Goal: Information Seeking & Learning: Check status

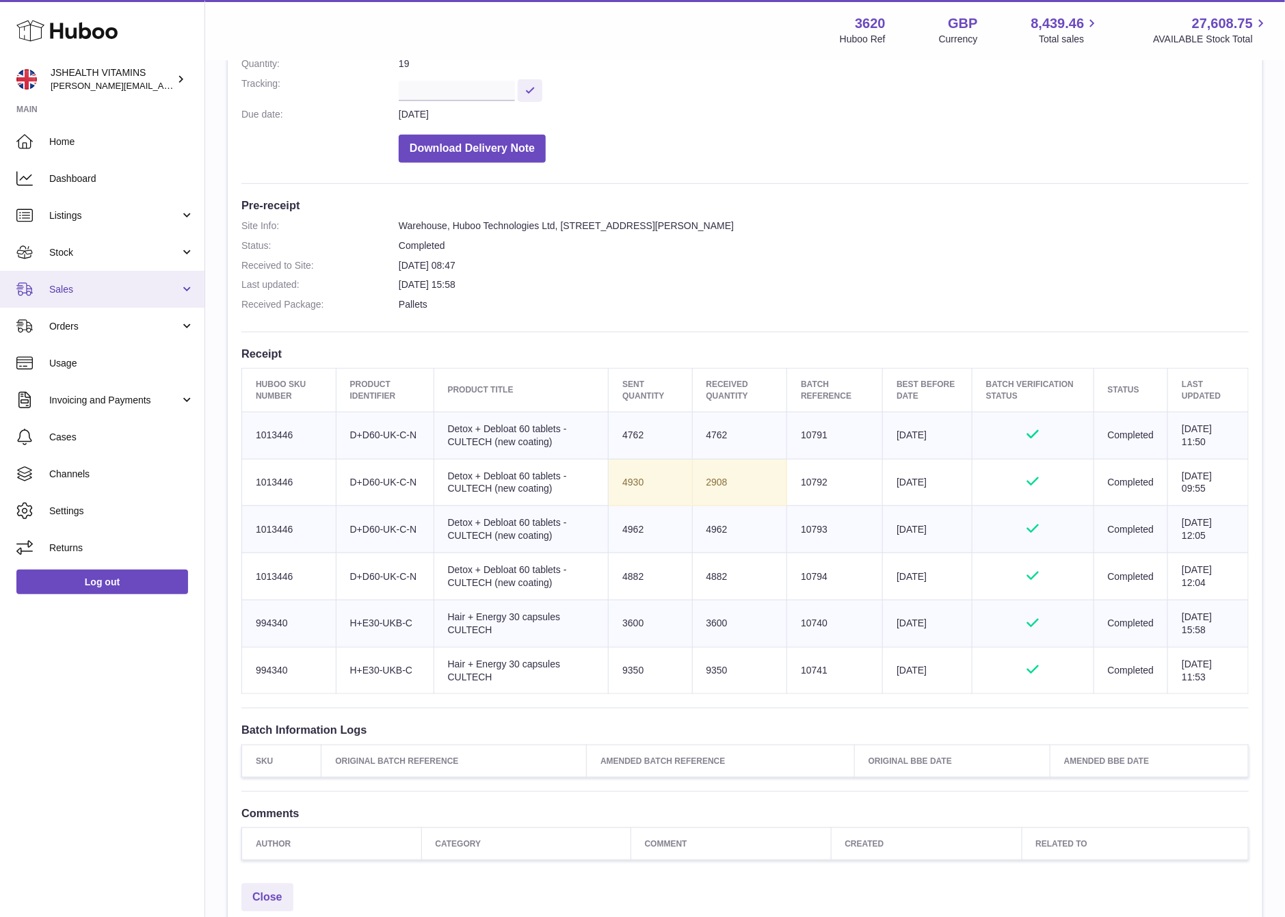
click at [92, 293] on span "Sales" at bounding box center [114, 289] width 131 height 13
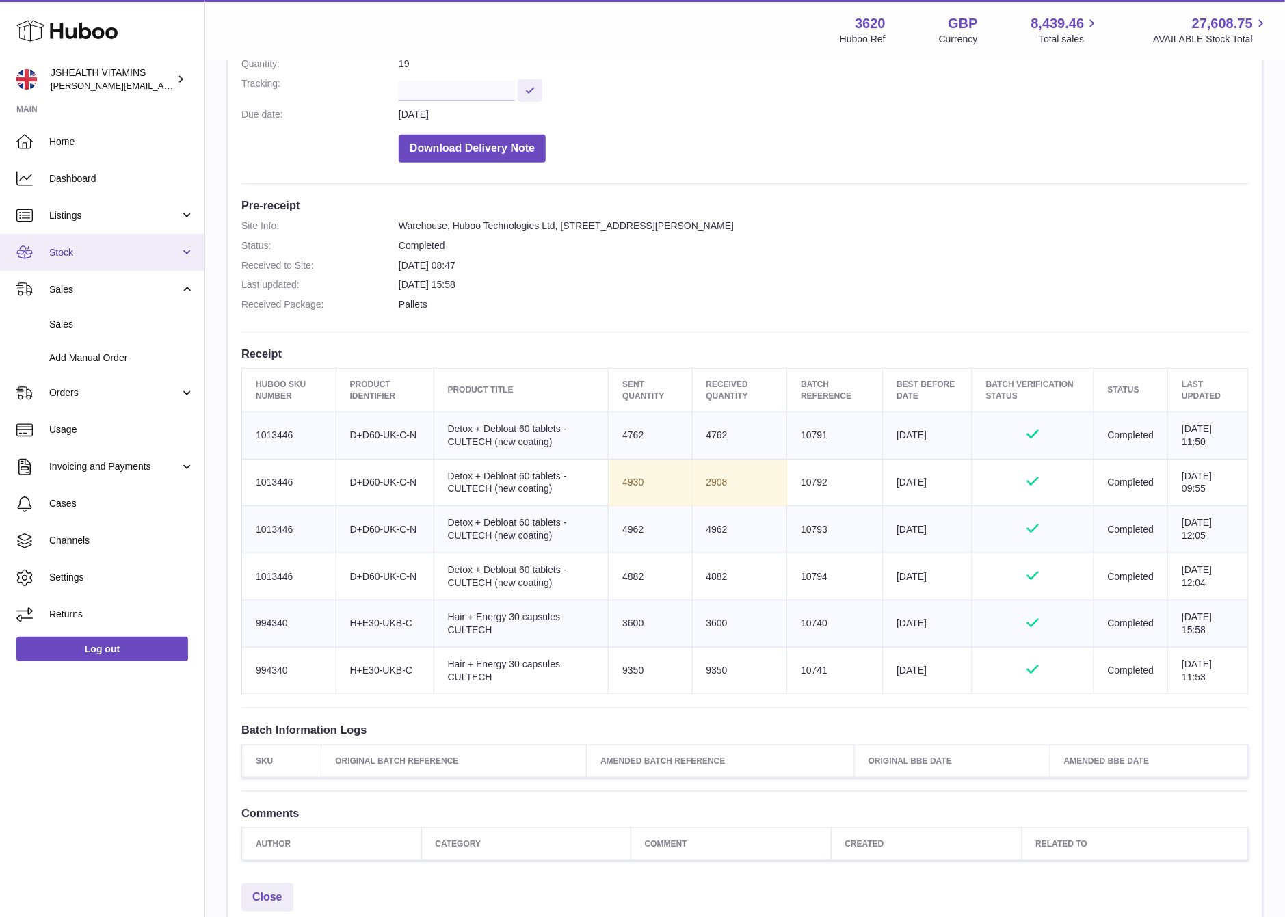
click at [94, 253] on span "Stock" at bounding box center [114, 252] width 131 height 13
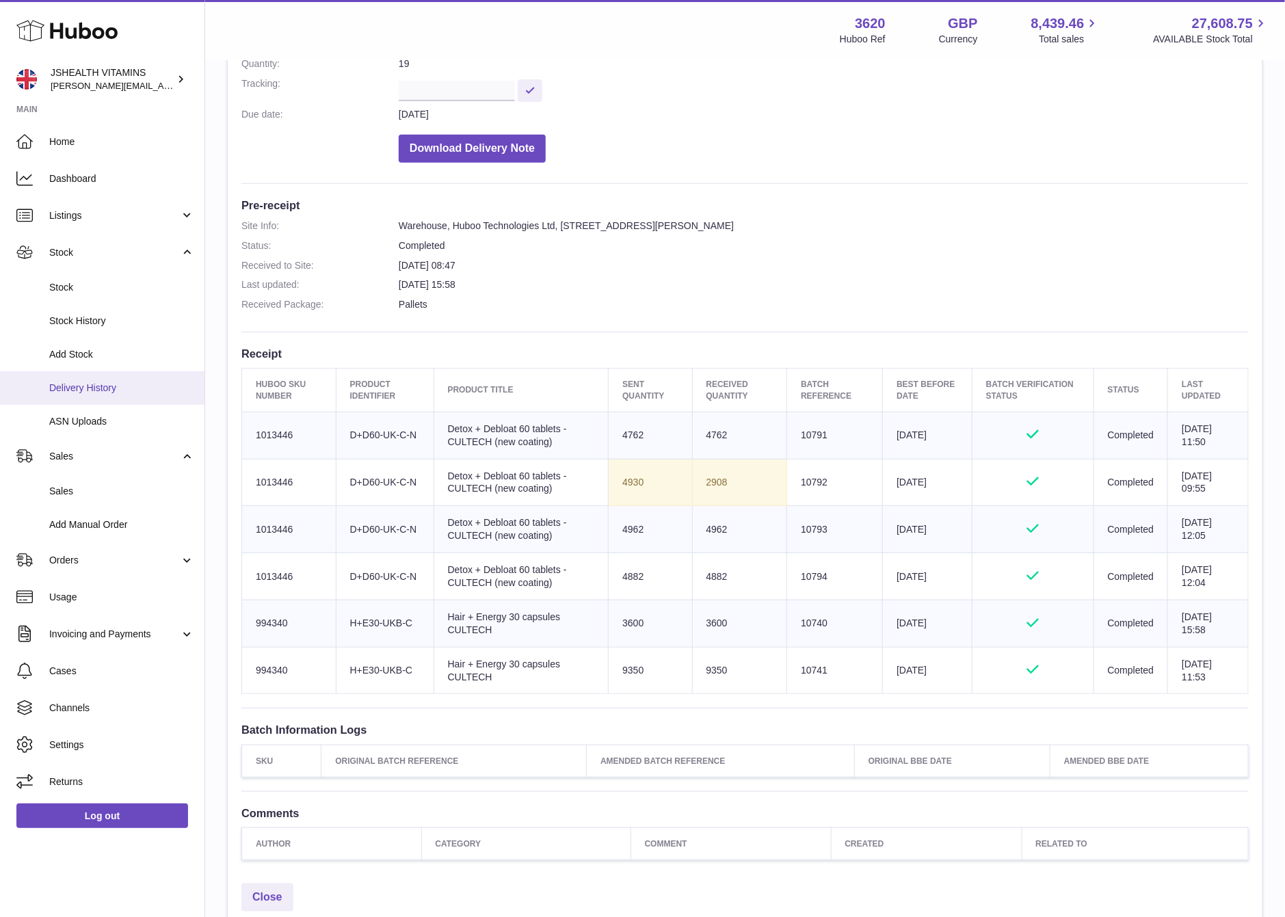
click at [99, 399] on link "Delivery History" at bounding box center [102, 388] width 205 height 34
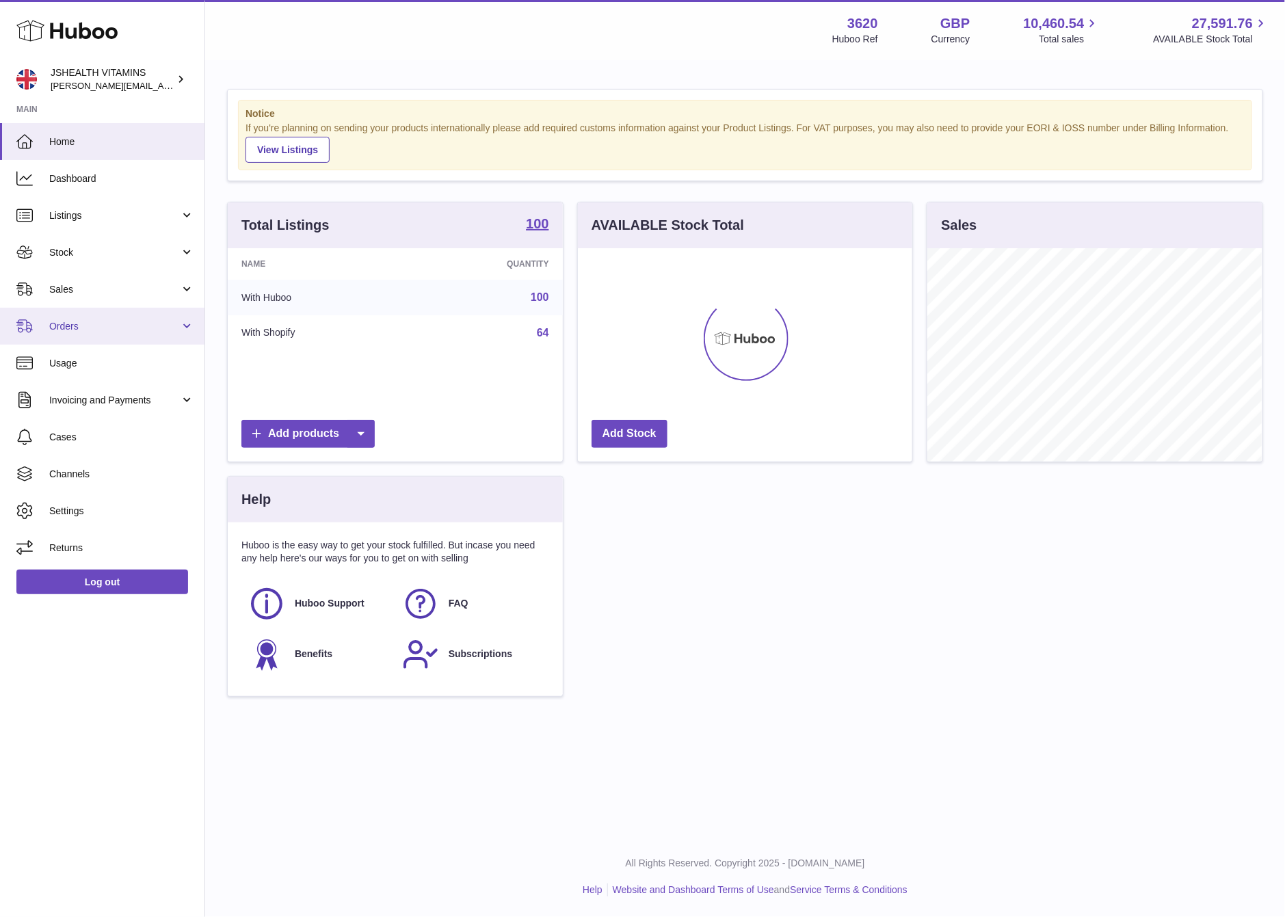
scroll to position [213, 335]
click at [101, 246] on span "Stock" at bounding box center [114, 252] width 131 height 13
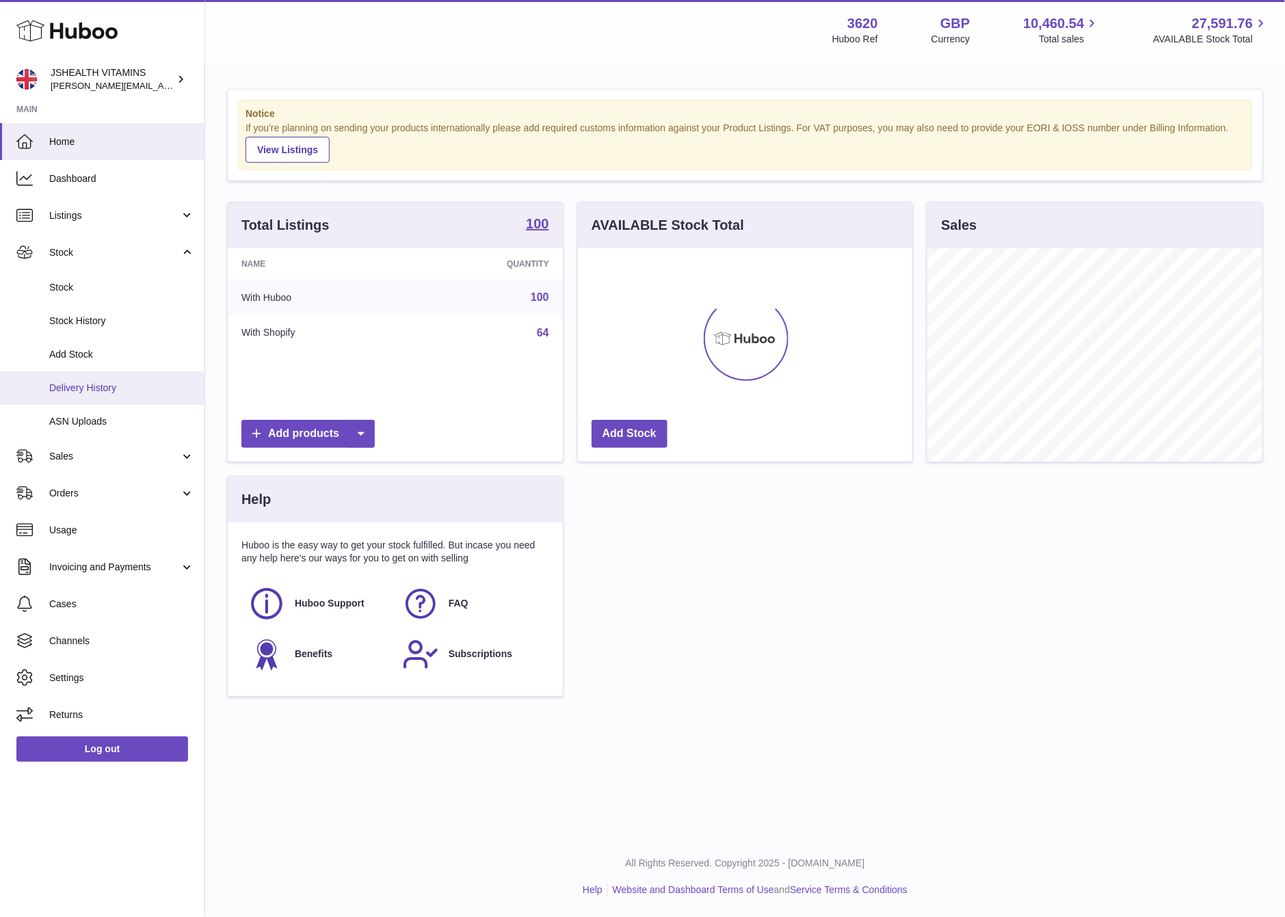
click at [91, 384] on span "Delivery History" at bounding box center [121, 388] width 145 height 13
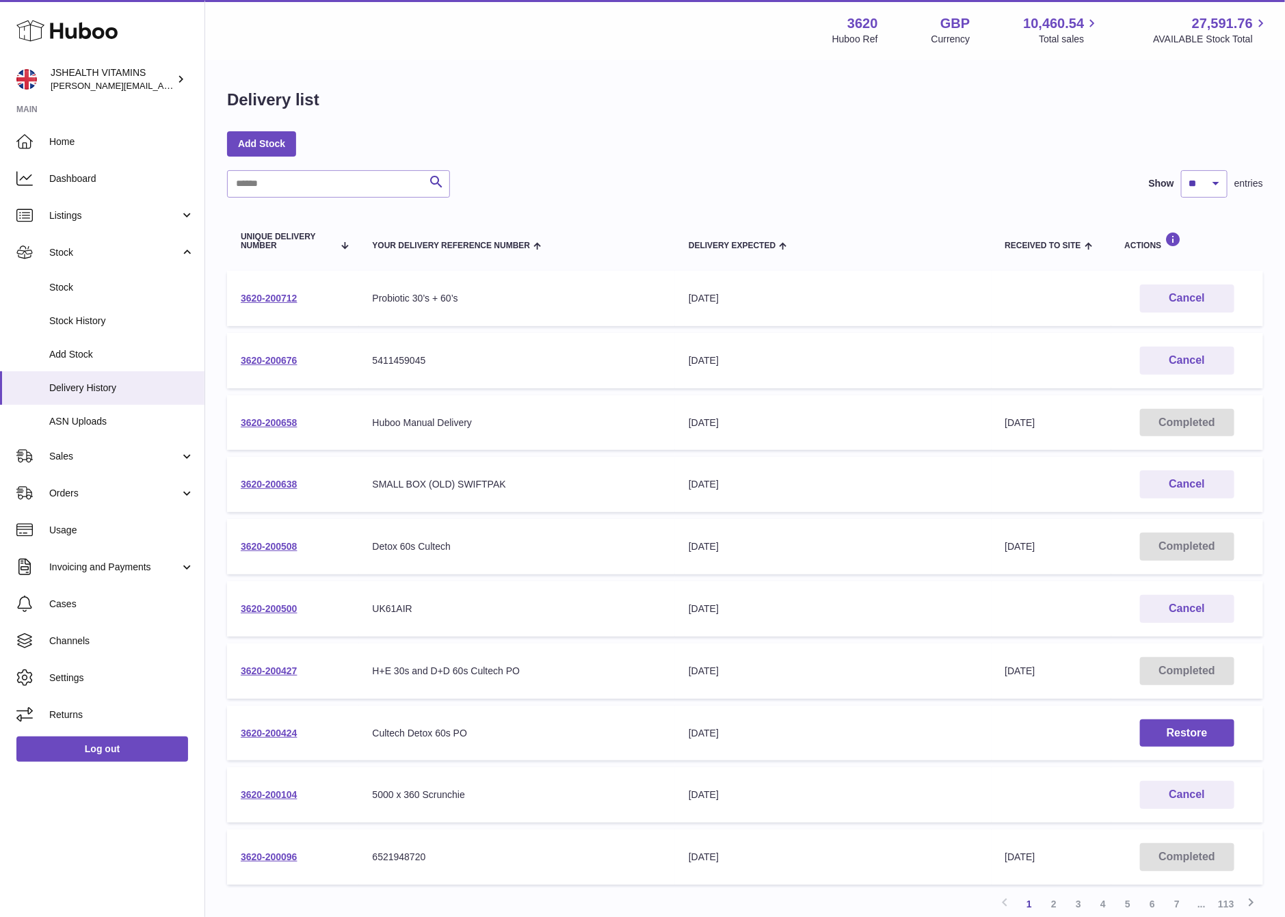
click at [311, 202] on div "Search Show ** ** ** *** entries Unique Delivery Number Your Delivery Reference…" at bounding box center [745, 543] width 1036 height 746
click at [311, 194] on input "text" at bounding box center [338, 183] width 223 height 27
paste input "**********"
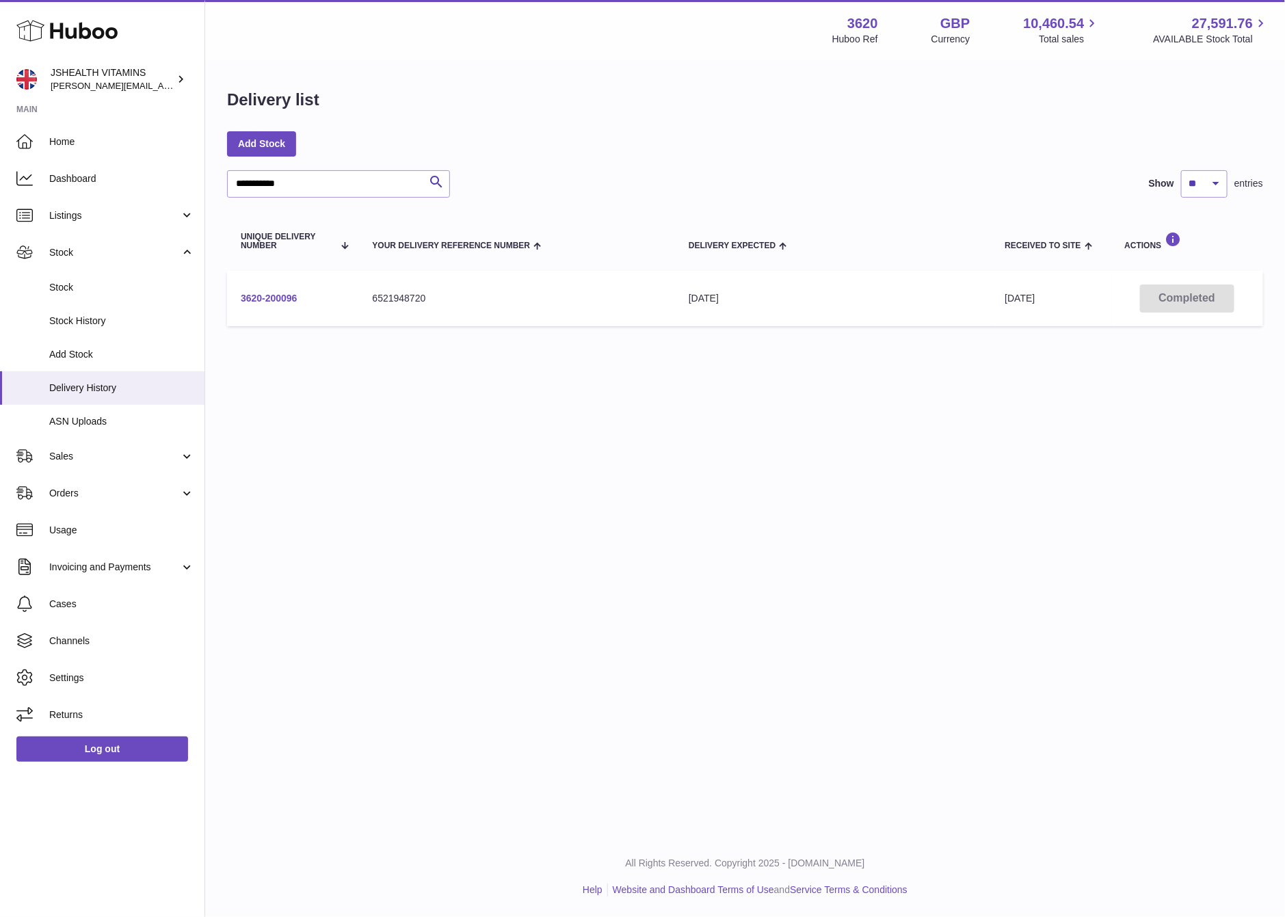
click at [285, 293] on link "3620-200096" at bounding box center [269, 298] width 57 height 11
click at [291, 192] on input "**********" at bounding box center [338, 183] width 223 height 27
click at [289, 192] on input "**********" at bounding box center [338, 183] width 223 height 27
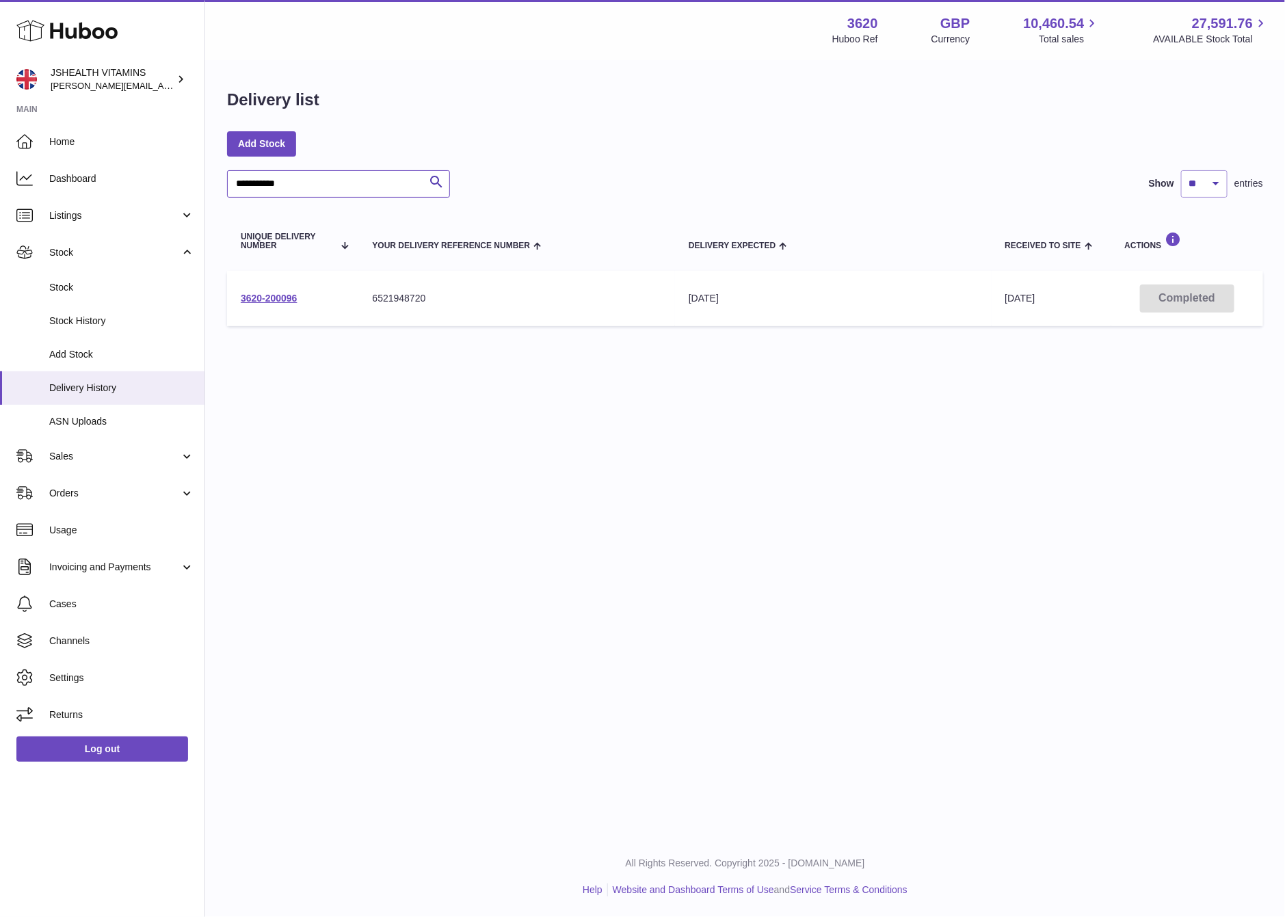
click at [289, 192] on input "**********" at bounding box center [338, 183] width 223 height 27
paste input "text"
click at [258, 296] on link "3620-200094" at bounding box center [269, 298] width 57 height 11
click at [313, 161] on div "**********" at bounding box center [745, 211] width 1080 height 299
click at [313, 180] on input "**********" at bounding box center [338, 183] width 223 height 27
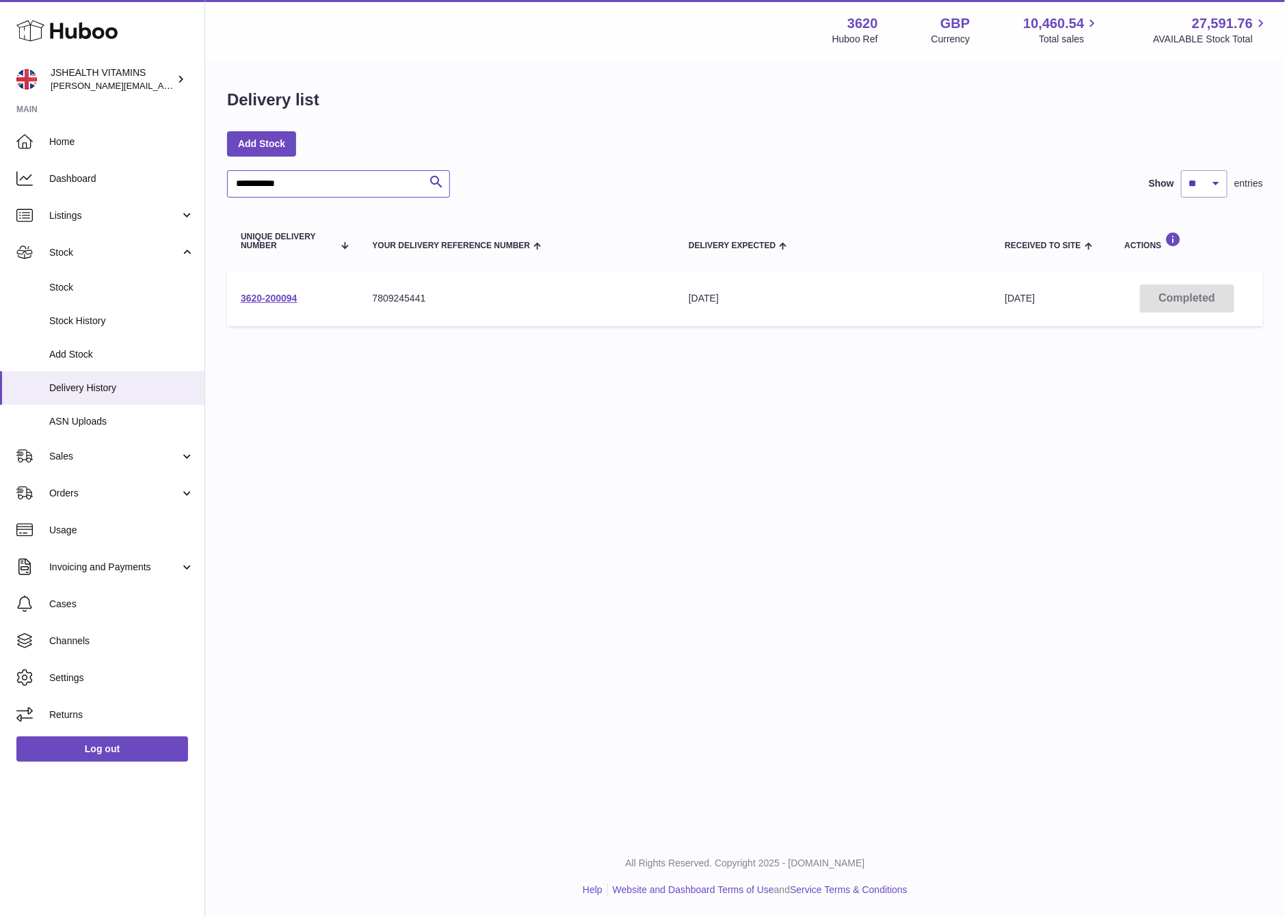
click at [313, 180] on input "**********" at bounding box center [338, 183] width 223 height 27
type input "*"
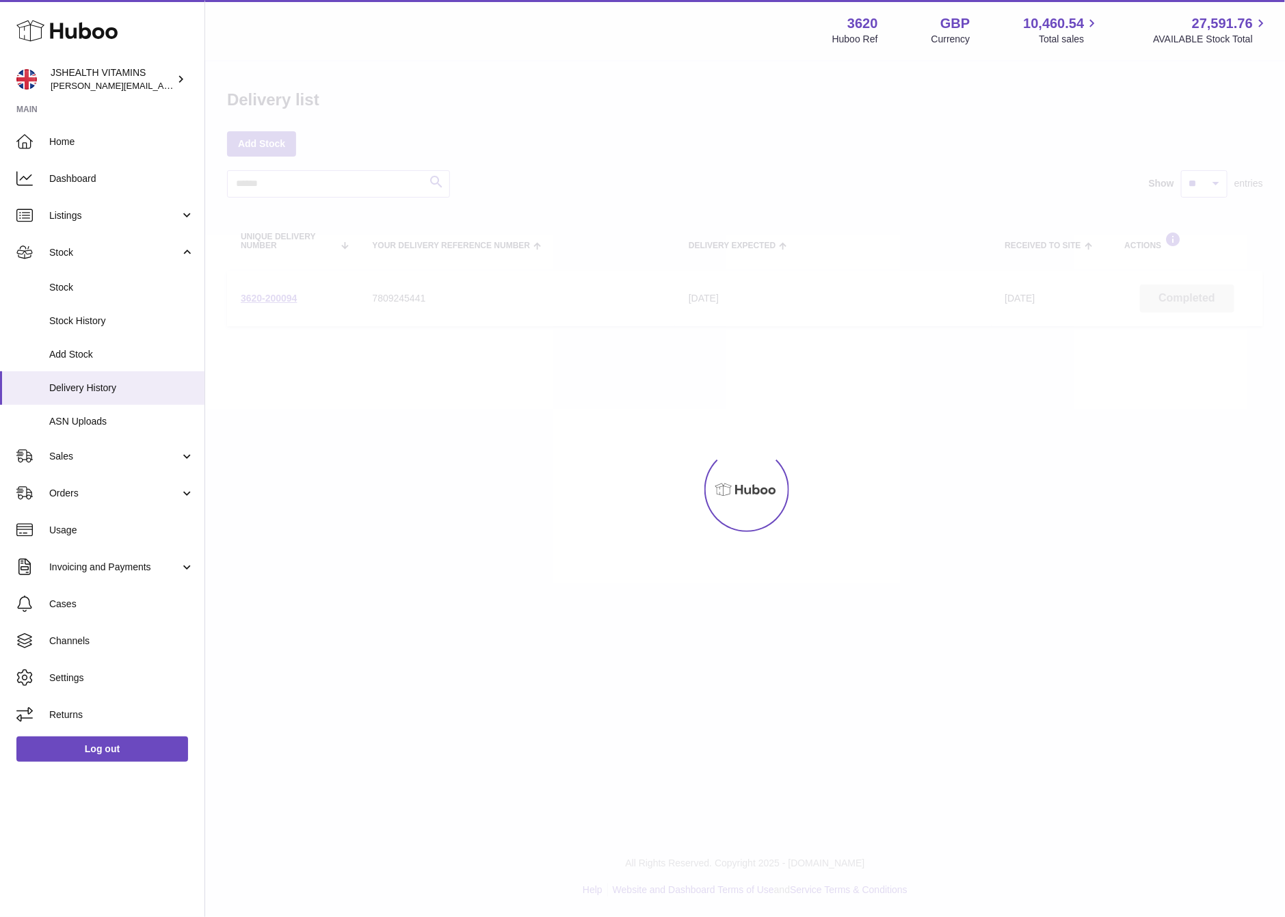
click at [408, 592] on div at bounding box center [745, 490] width 1080 height 856
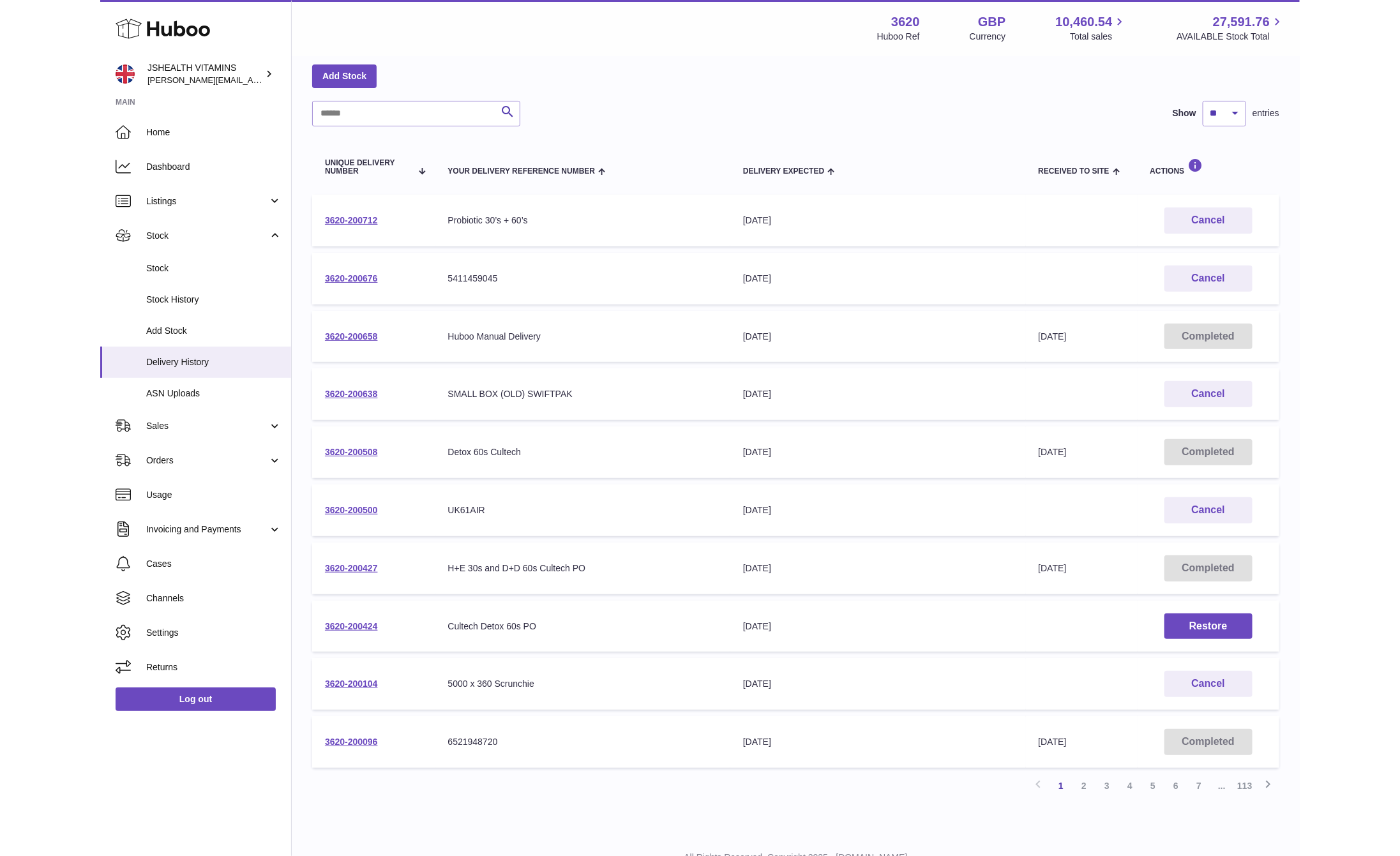
scroll to position [62, 0]
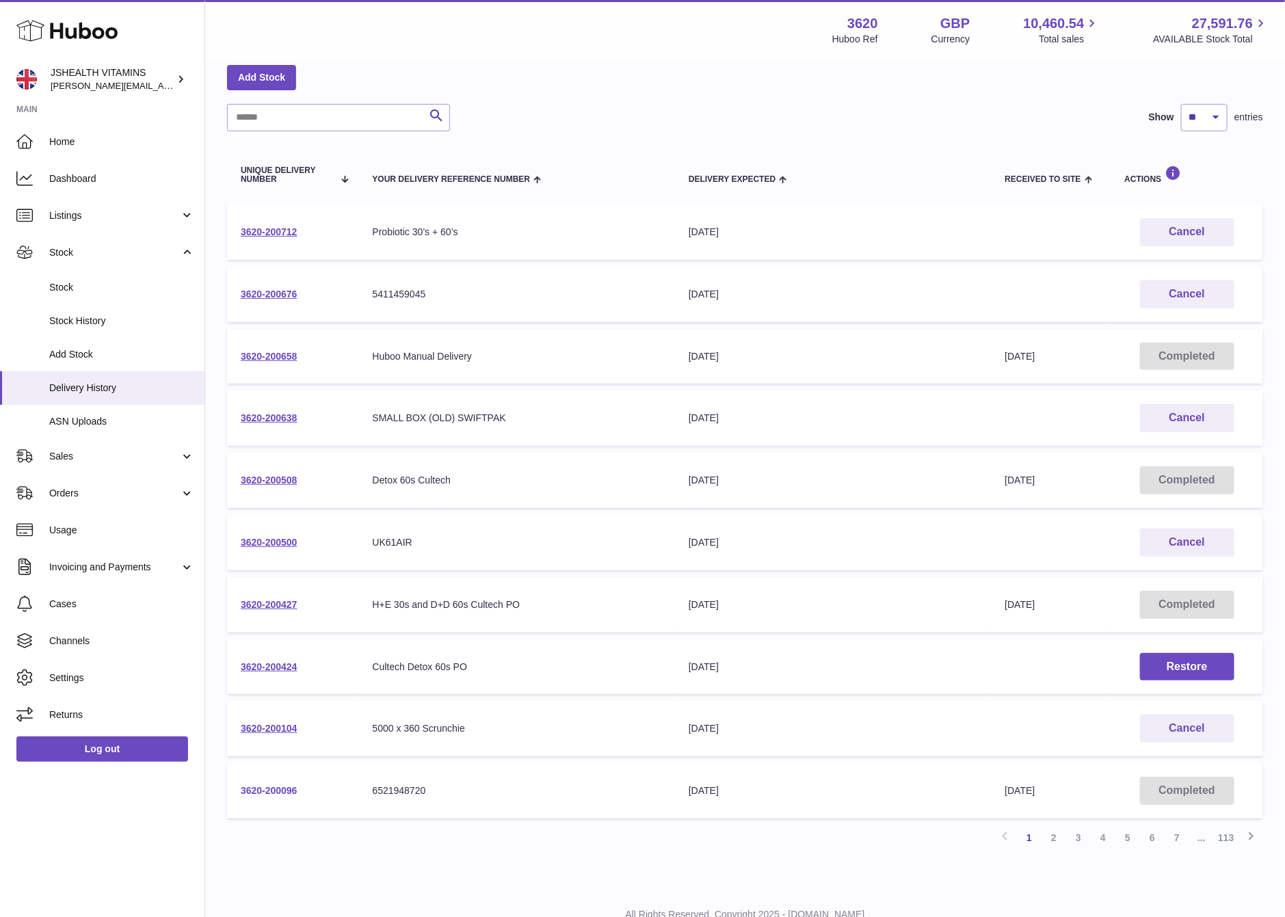
click at [248, 787] on link "3620-200096" at bounding box center [269, 790] width 57 height 11
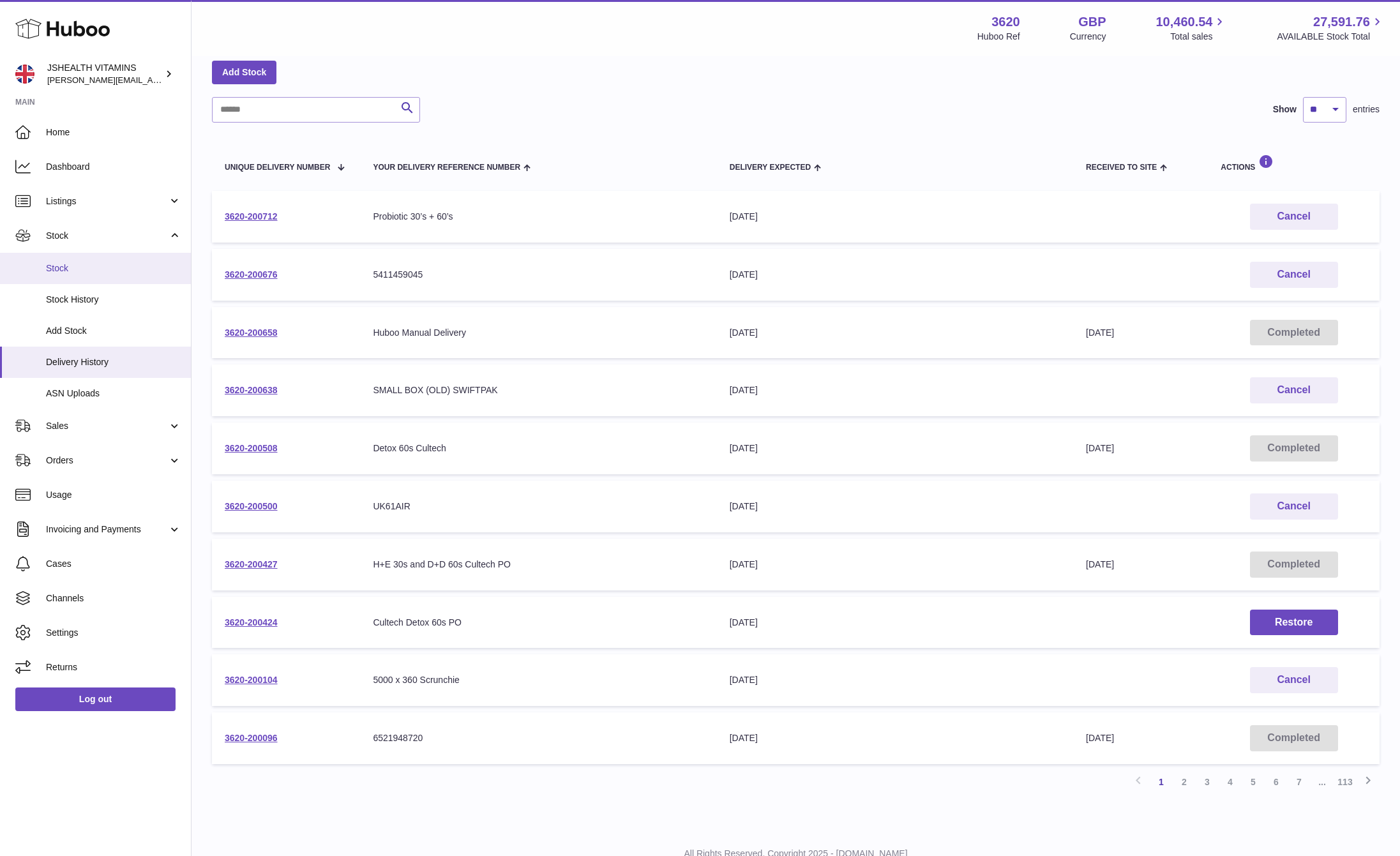
click at [72, 270] on span "Stock" at bounding box center [113, 268] width 135 height 12
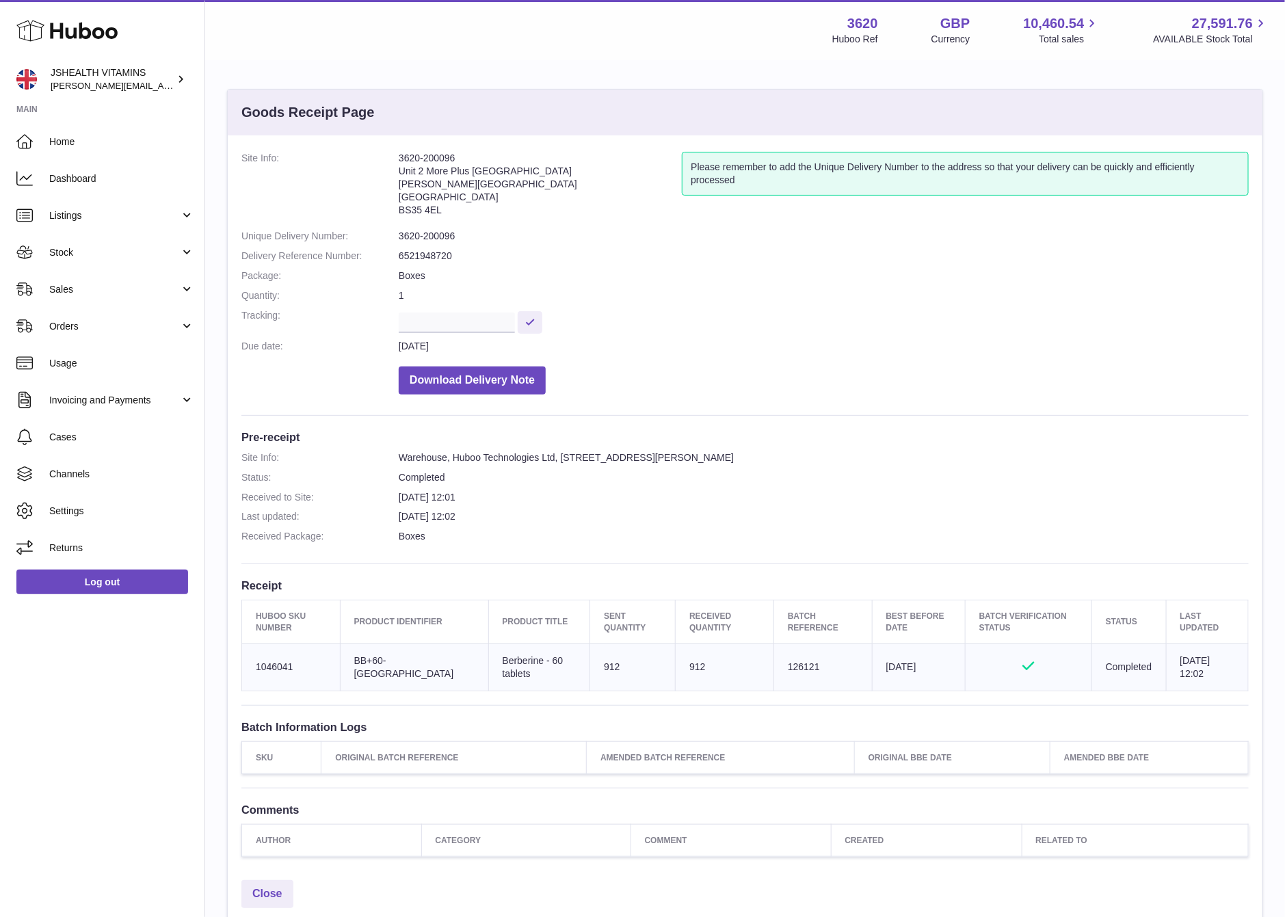
click at [273, 667] on td "Huboo SKU Number 1046041" at bounding box center [291, 667] width 99 height 47
click at [381, 661] on td "Client Identifier BB+60-UK" at bounding box center [414, 667] width 148 height 47
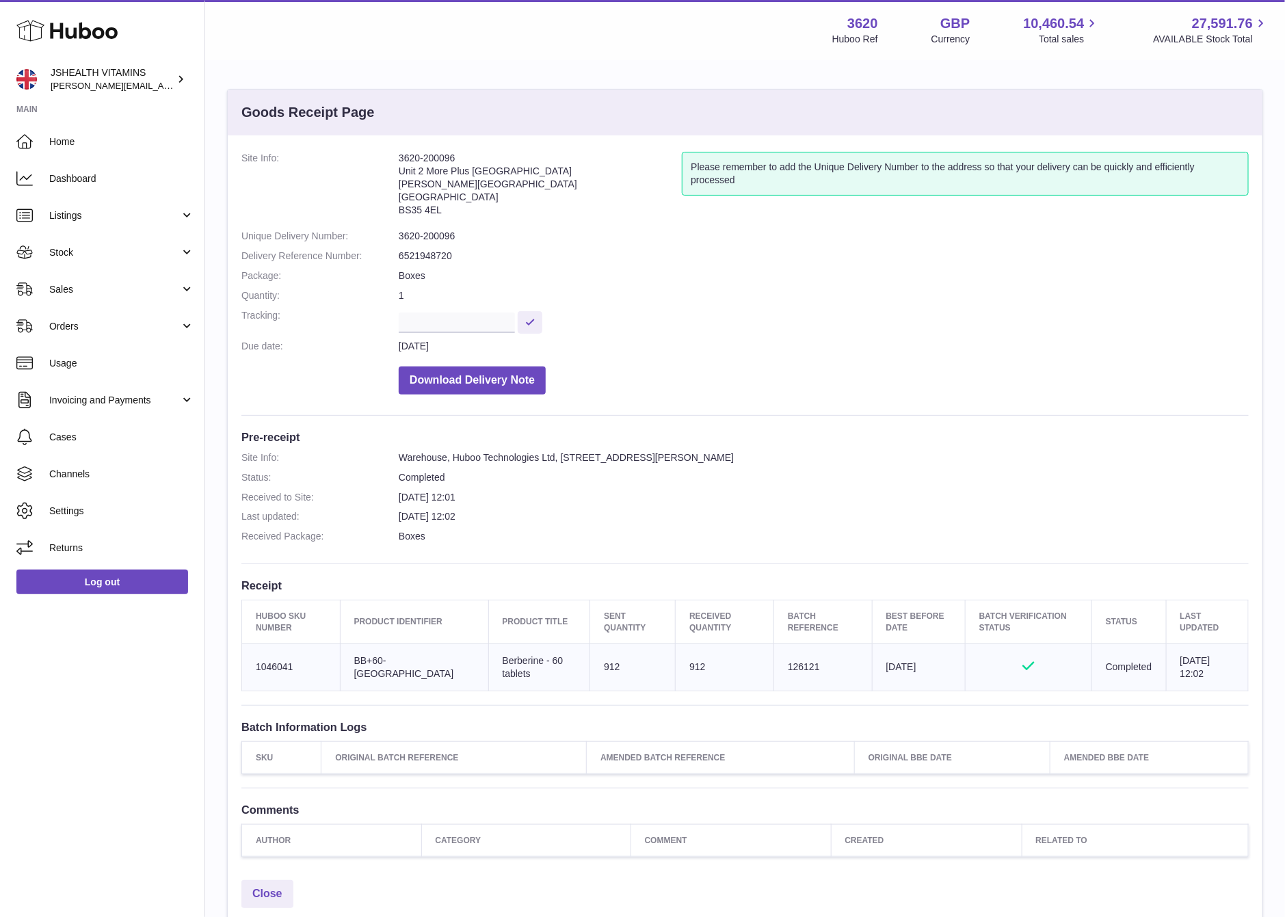
copy tr "BB+60-[GEOGRAPHIC_DATA]"
click at [774, 666] on td "Batch Reference 126121" at bounding box center [823, 667] width 99 height 47
copy td "126121"
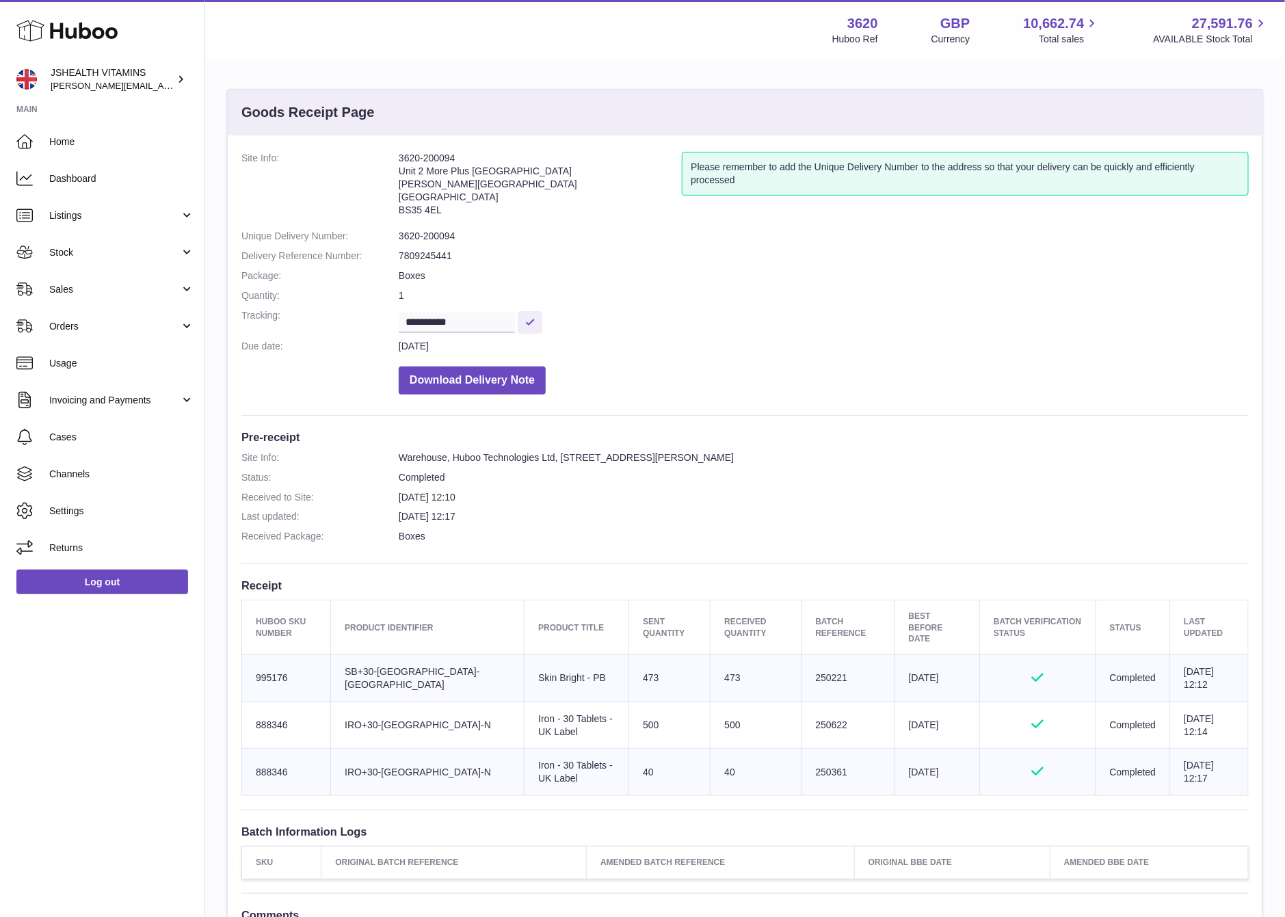
click at [380, 659] on td "Client Identifier SB+30-[GEOGRAPHIC_DATA]-[GEOGRAPHIC_DATA]" at bounding box center [428, 678] width 194 height 47
click at [397, 711] on td "Client Identifier IRO+30-UK-N" at bounding box center [428, 725] width 194 height 47
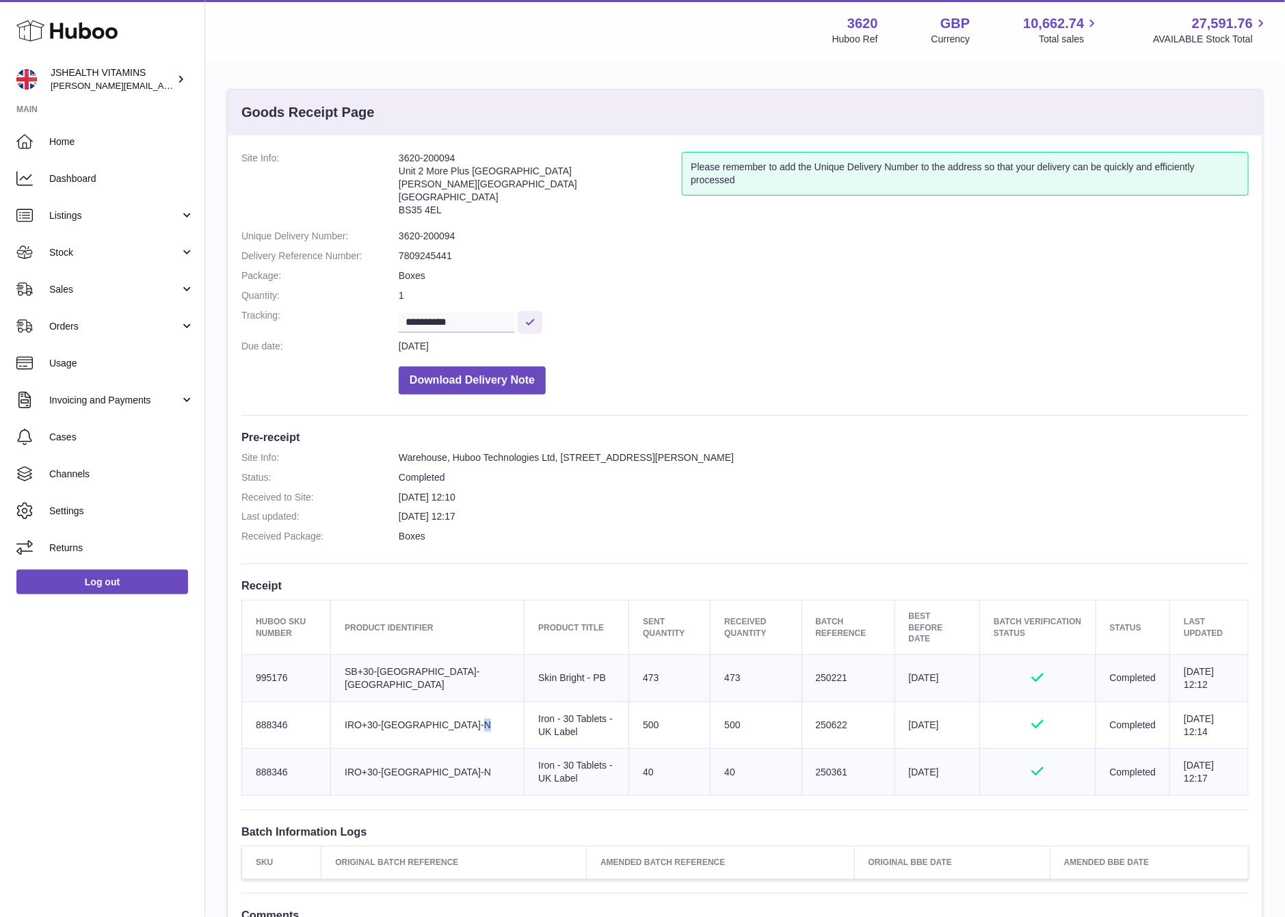
click at [397, 711] on td "Client Identifier IRO+30-UK-N" at bounding box center [428, 725] width 194 height 47
copy tr "IRO+30-UK-N"
click at [802, 660] on td "Batch Reference 250221" at bounding box center [848, 678] width 93 height 47
copy td "250221"
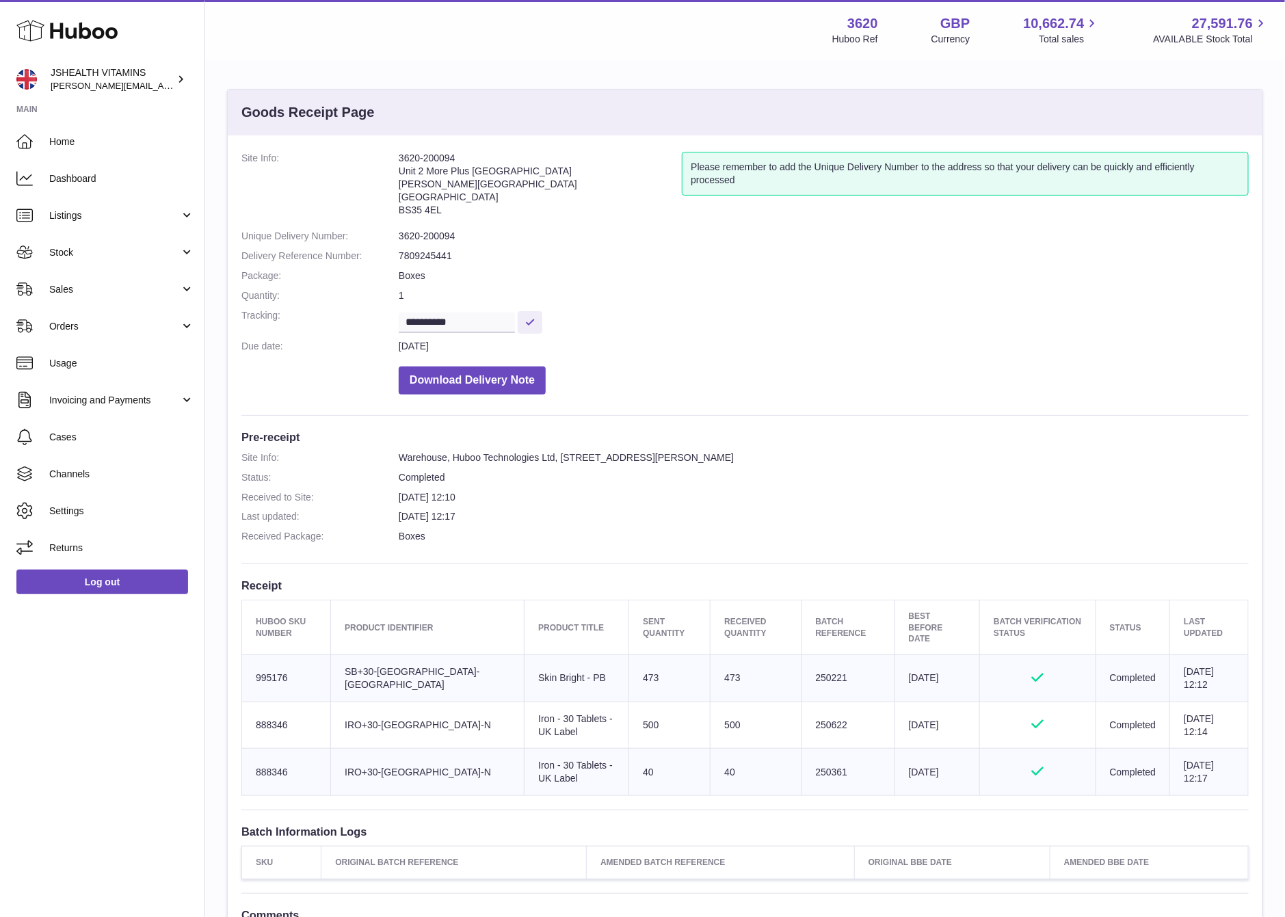
click at [802, 703] on td "Batch Reference 250622" at bounding box center [848, 725] width 93 height 47
copy td "250622"
click at [802, 761] on td "Batch Reference 250361" at bounding box center [848, 772] width 93 height 47
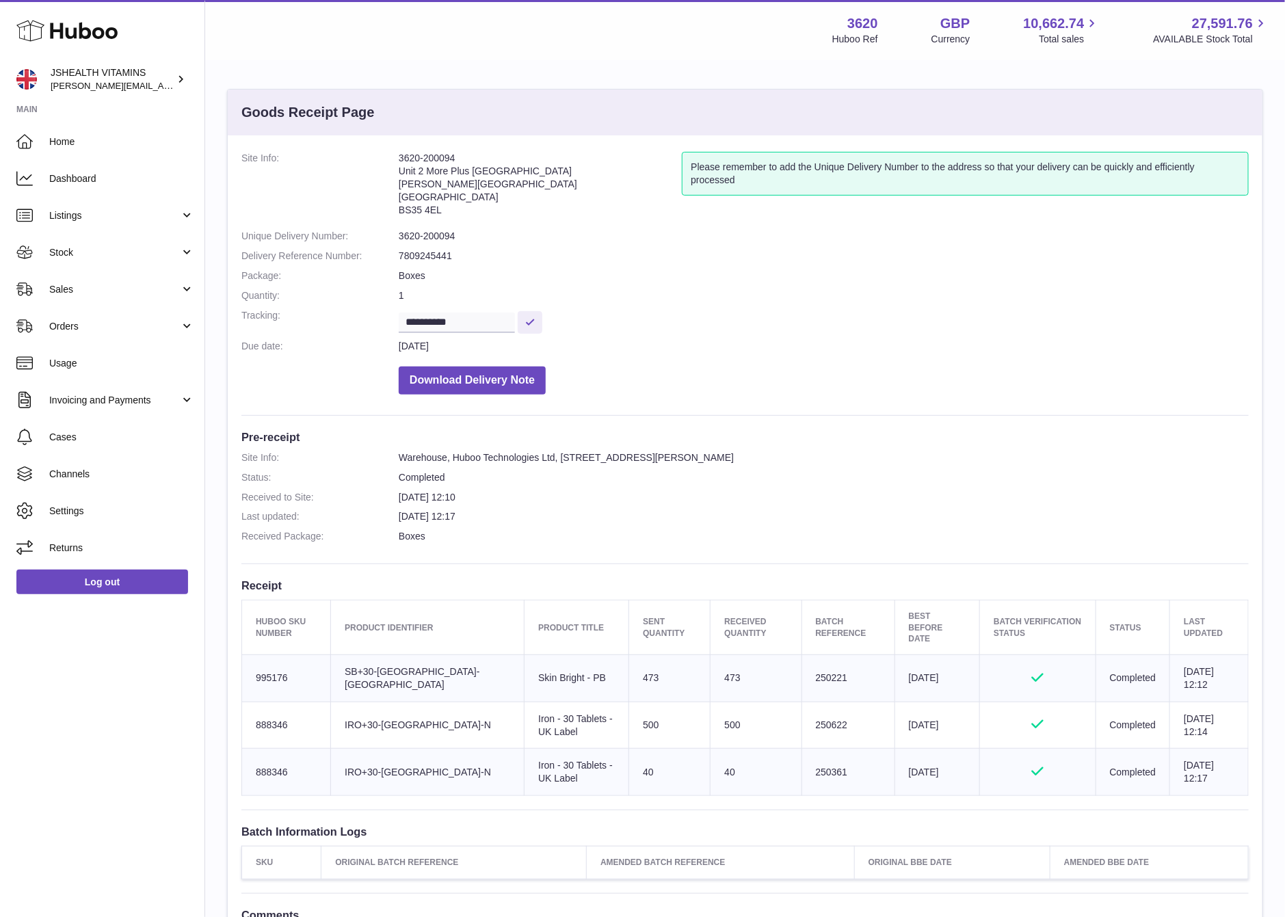
copy td "250361"
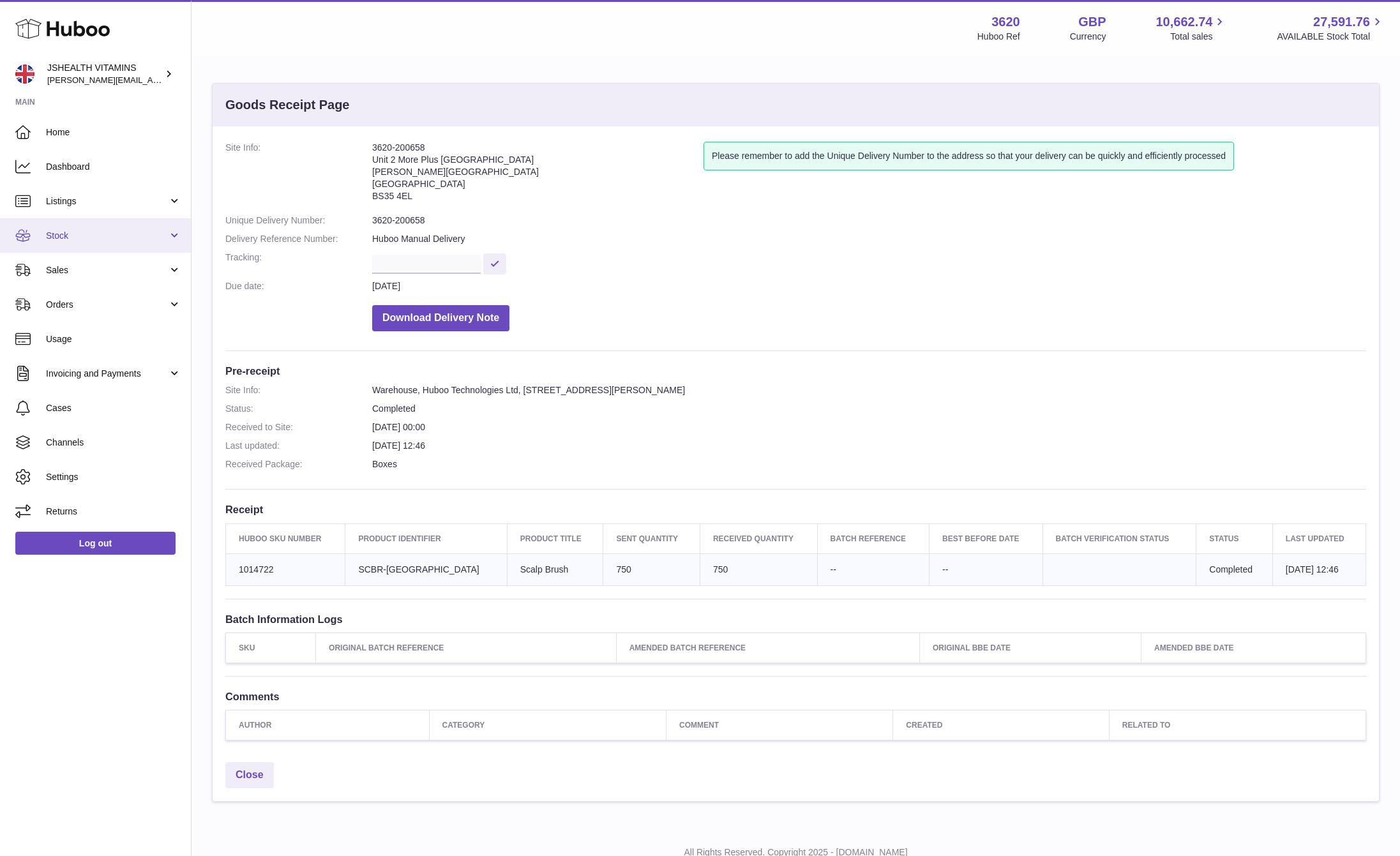
click at [76, 238] on span "Stock" at bounding box center [106, 235] width 122 height 12
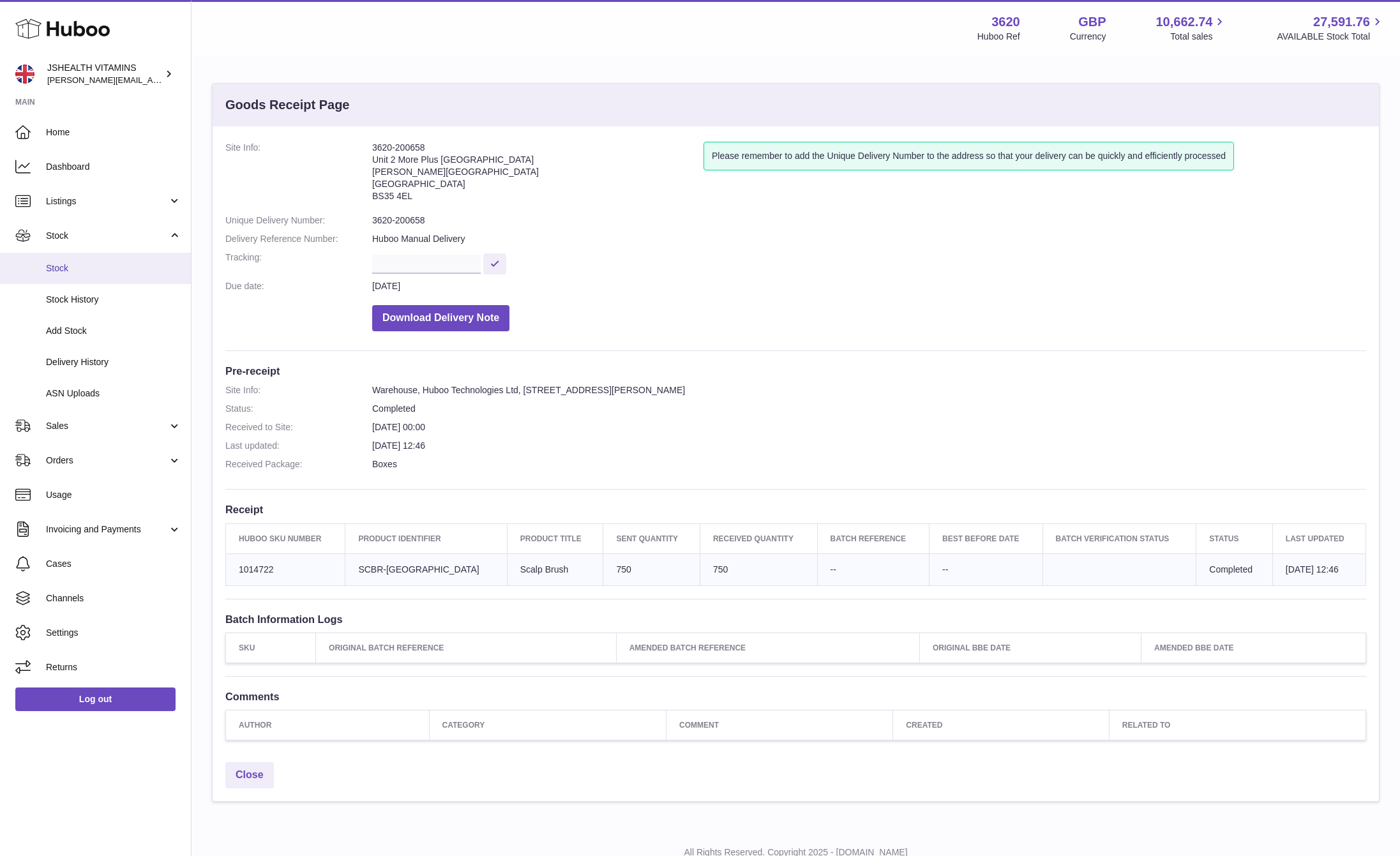
click at [69, 265] on span "Stock" at bounding box center [113, 268] width 135 height 12
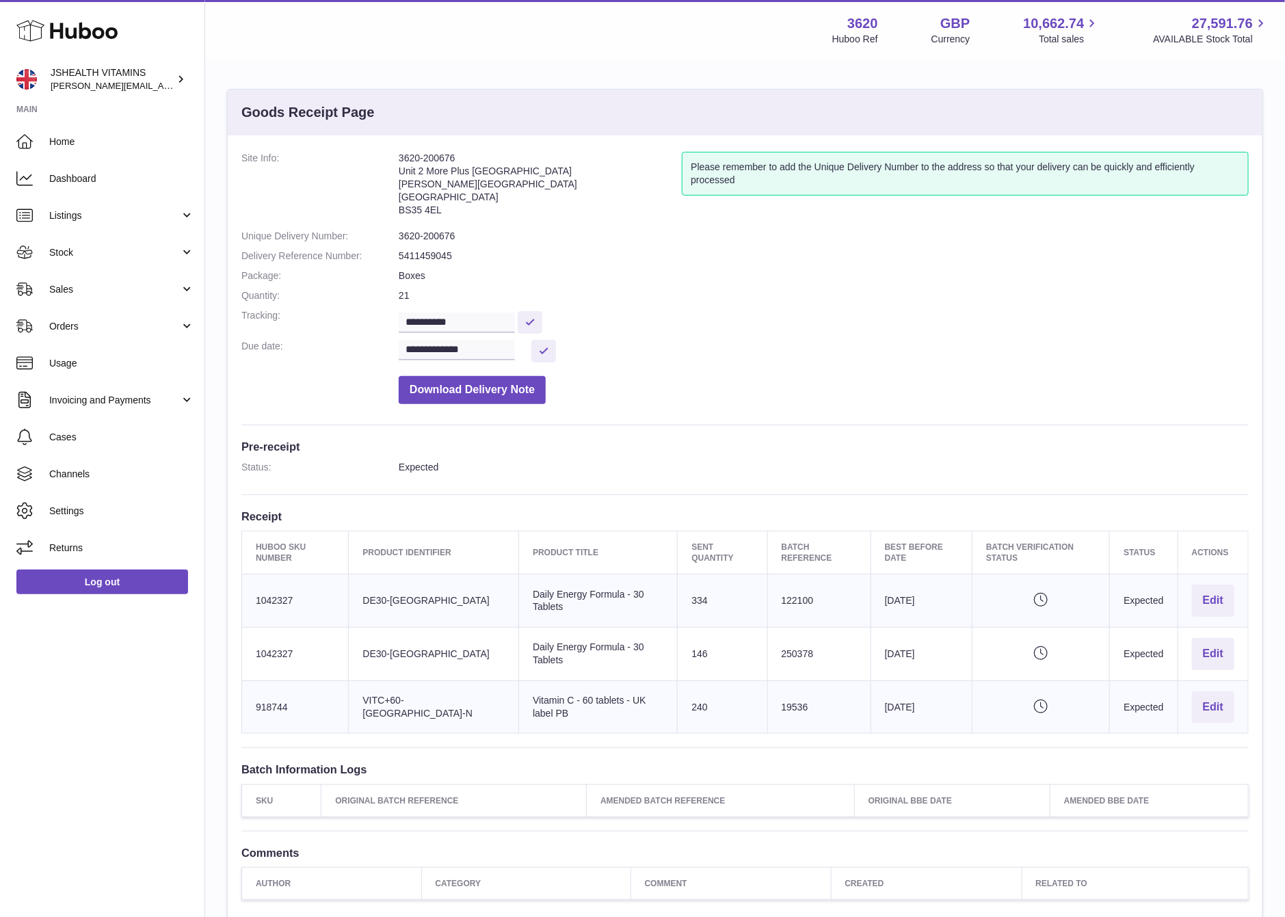
click at [397, 231] on dt "Unique Delivery Number:" at bounding box center [319, 236] width 157 height 13
click at [449, 244] on dl "**********" at bounding box center [745, 281] width 1008 height 259
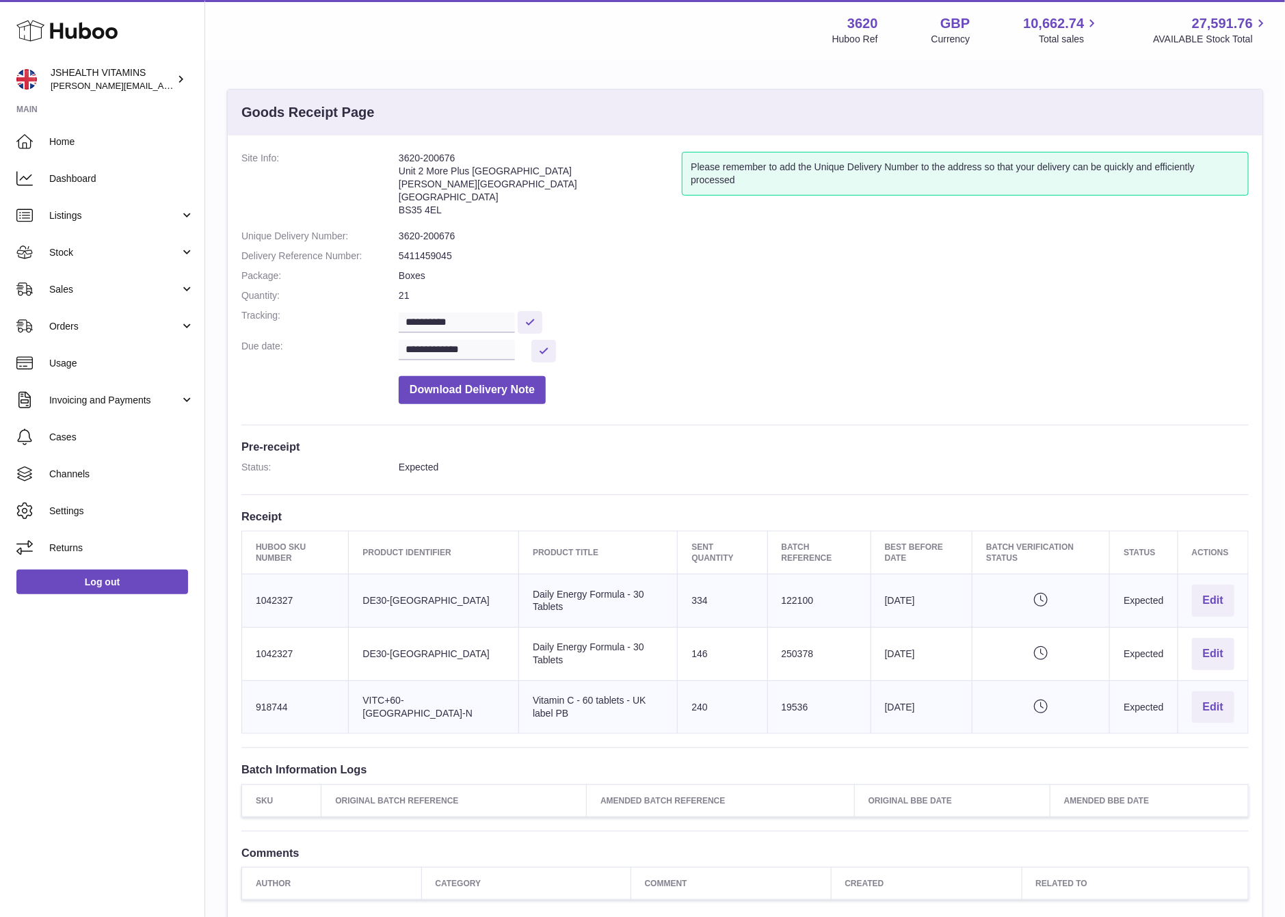
click at [445, 254] on dd "5411459045" at bounding box center [824, 256] width 850 height 13
click at [438, 238] on dd "3620-200676" at bounding box center [824, 236] width 850 height 13
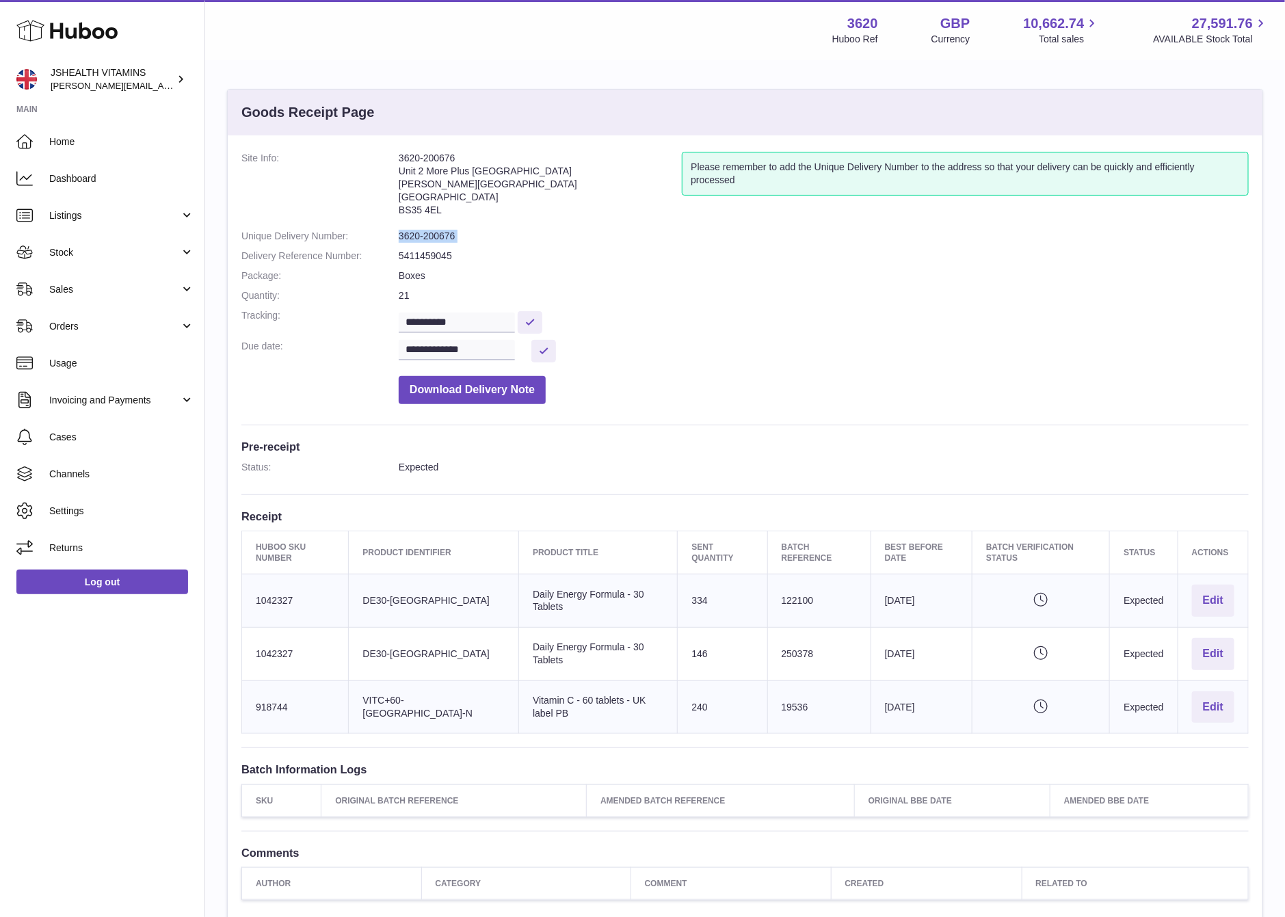
copy dl "3620-200676"
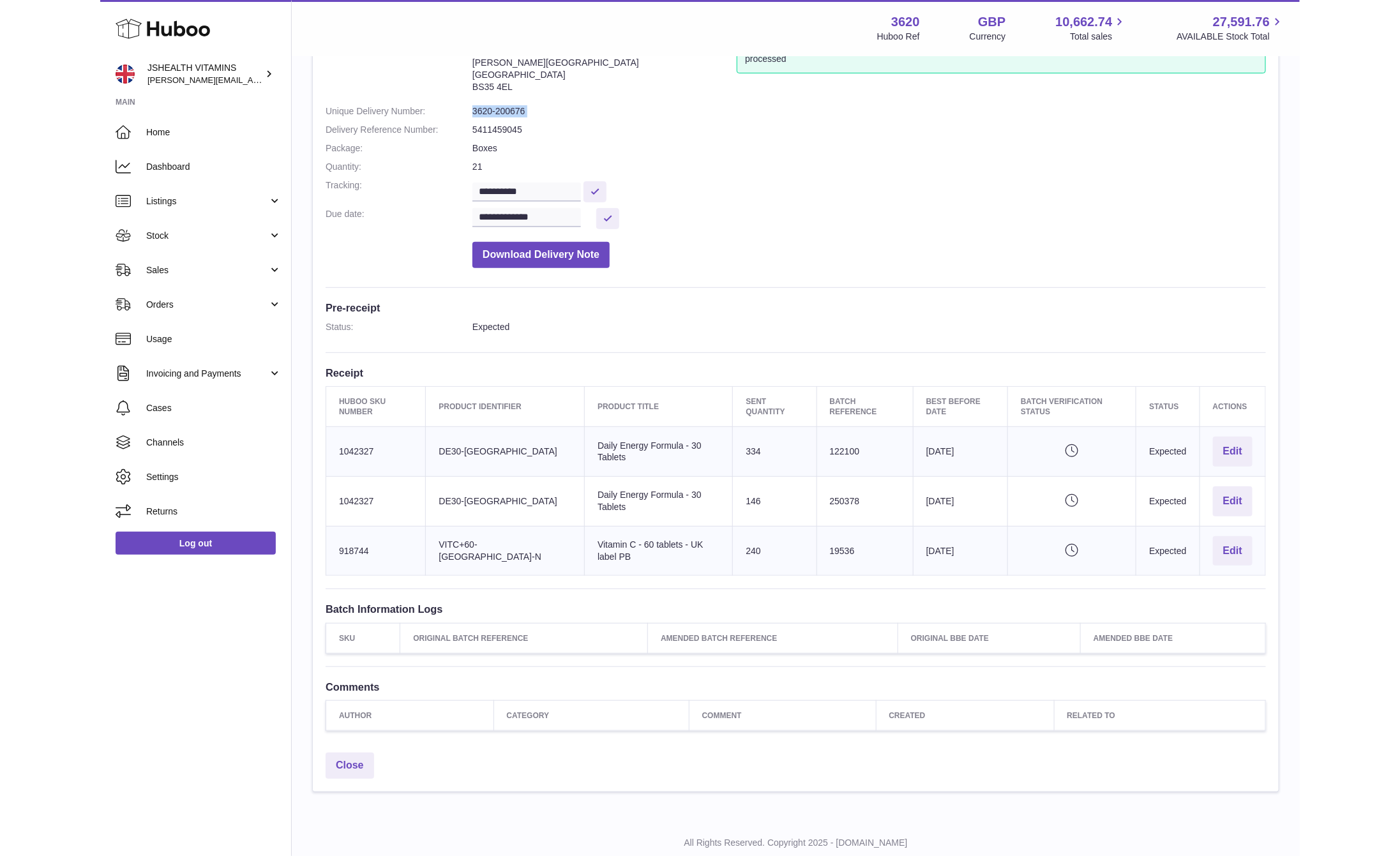
scroll to position [81, 0]
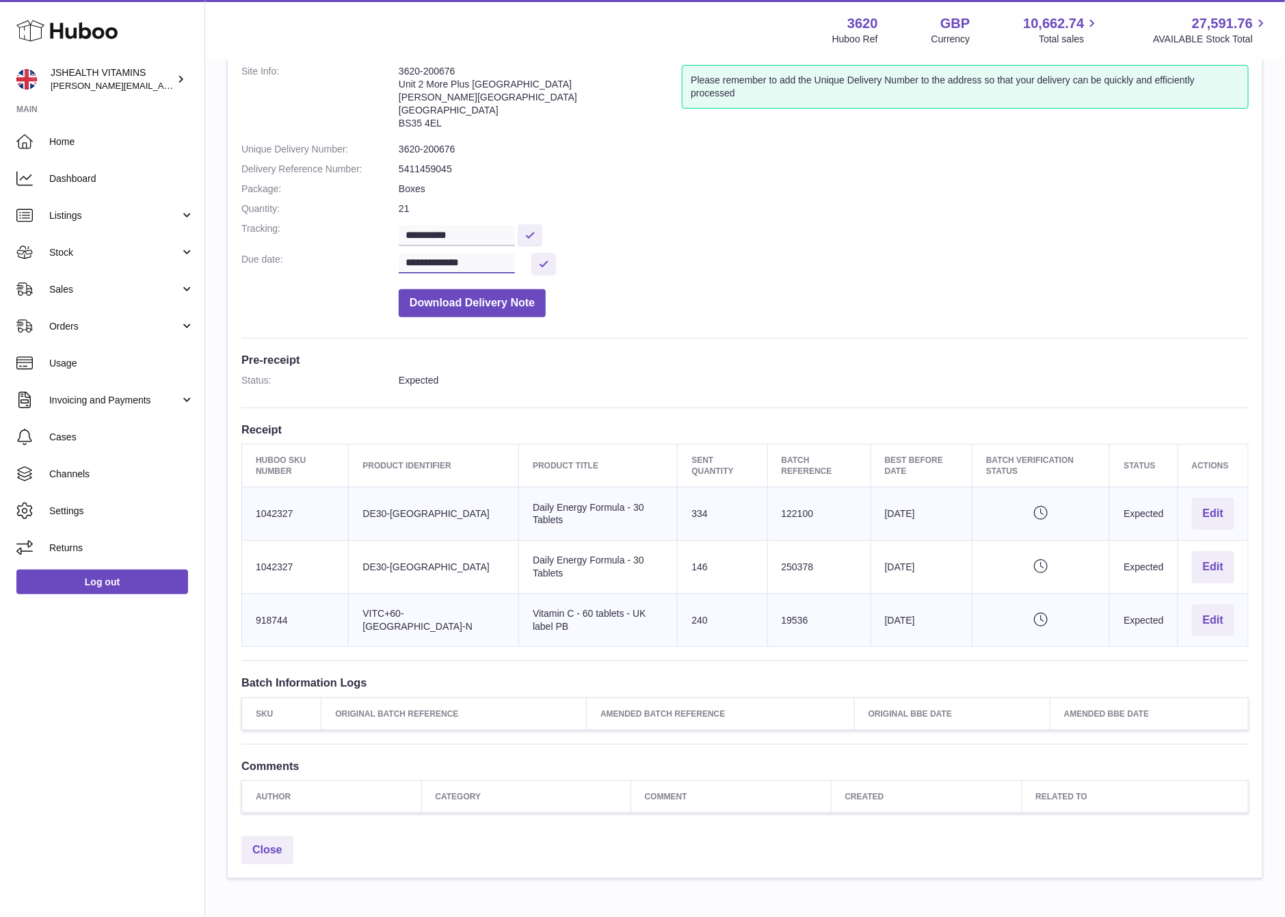
click at [440, 257] on input "**********" at bounding box center [457, 263] width 116 height 21
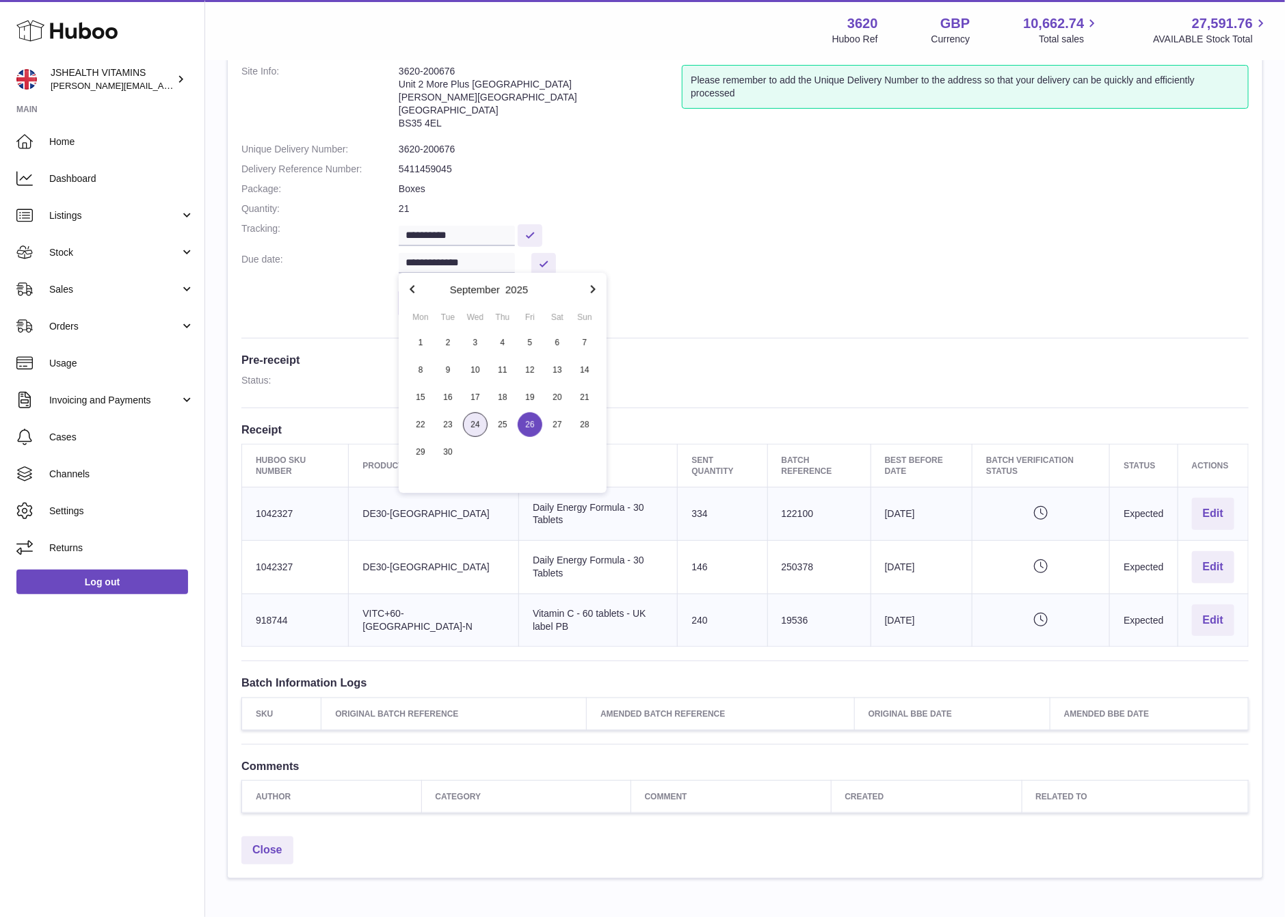
click at [477, 423] on span "24" at bounding box center [475, 424] width 25 height 25
click at [542, 245] on button at bounding box center [530, 235] width 25 height 23
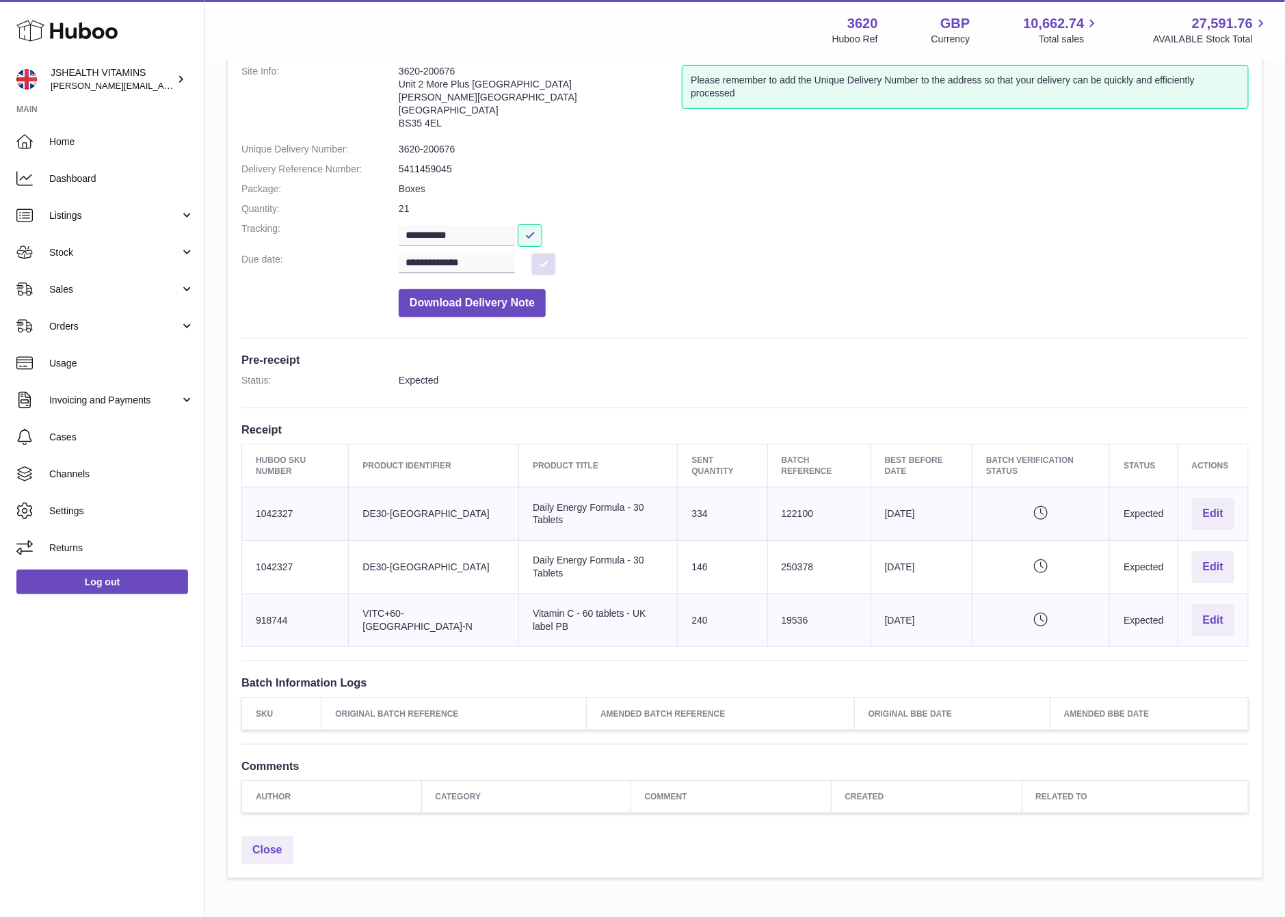
click at [547, 262] on button at bounding box center [544, 264] width 25 height 23
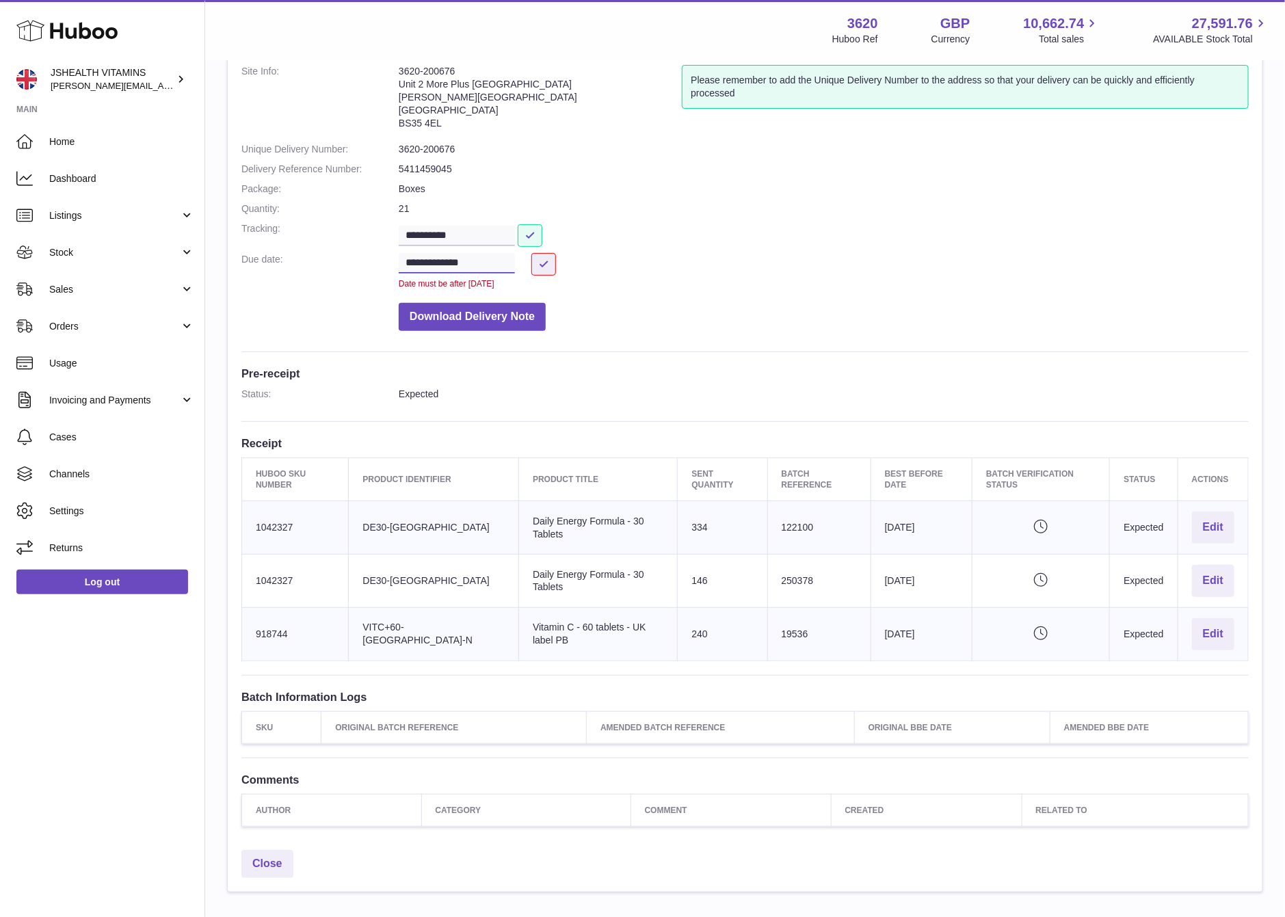
click at [451, 261] on input "**********" at bounding box center [457, 263] width 116 height 21
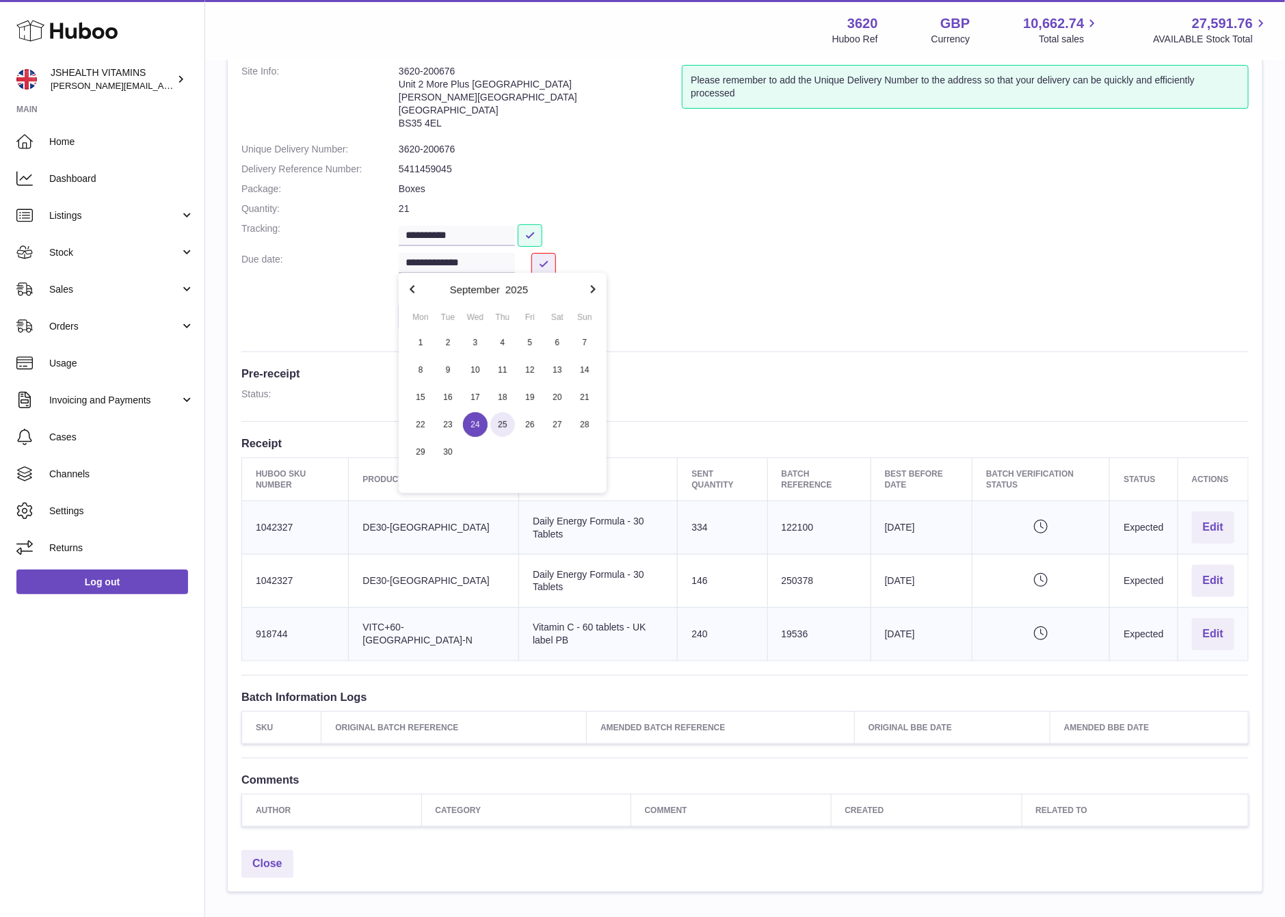
click at [496, 423] on span "25" at bounding box center [502, 424] width 25 height 25
type input "**********"
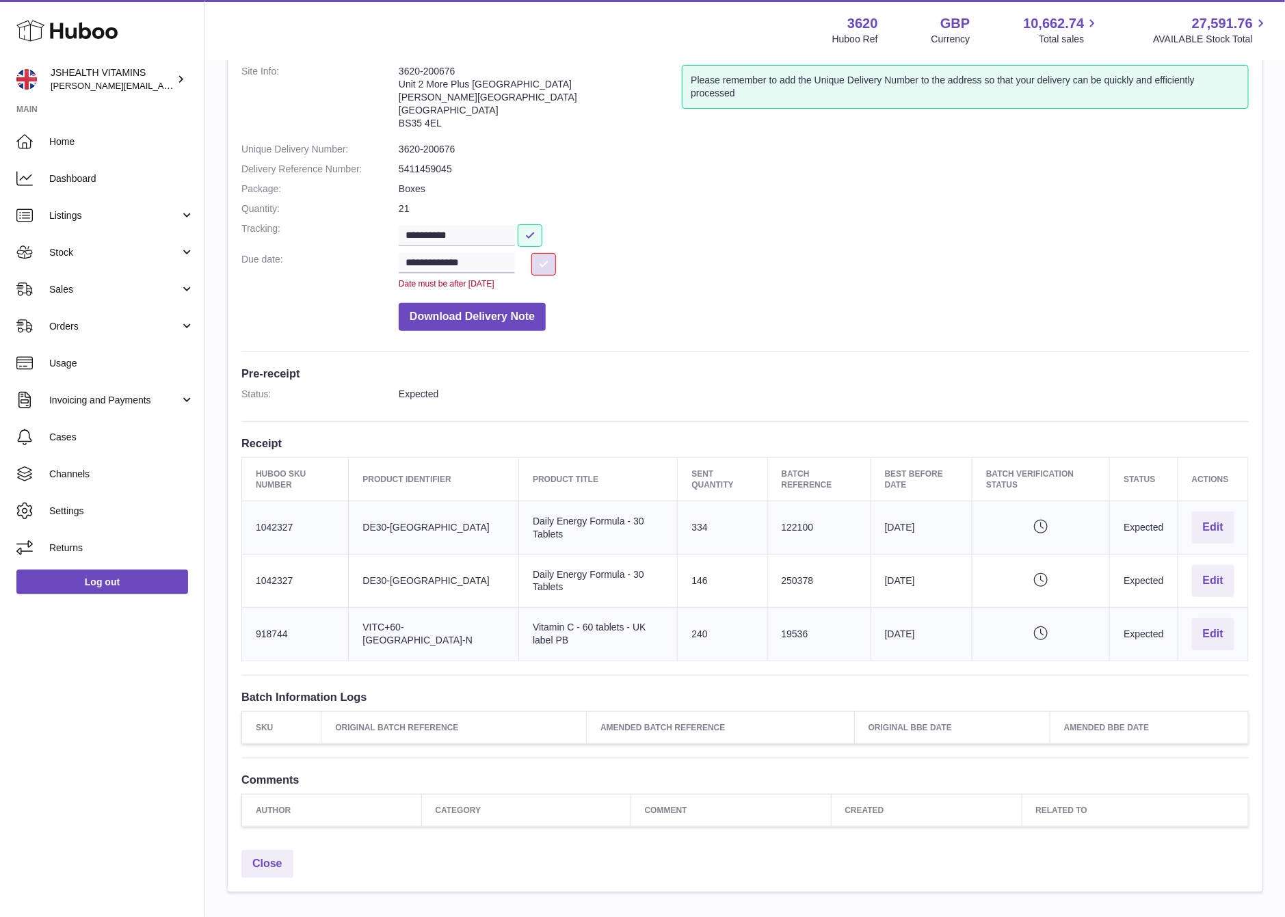
click at [550, 264] on button at bounding box center [544, 264] width 25 height 23
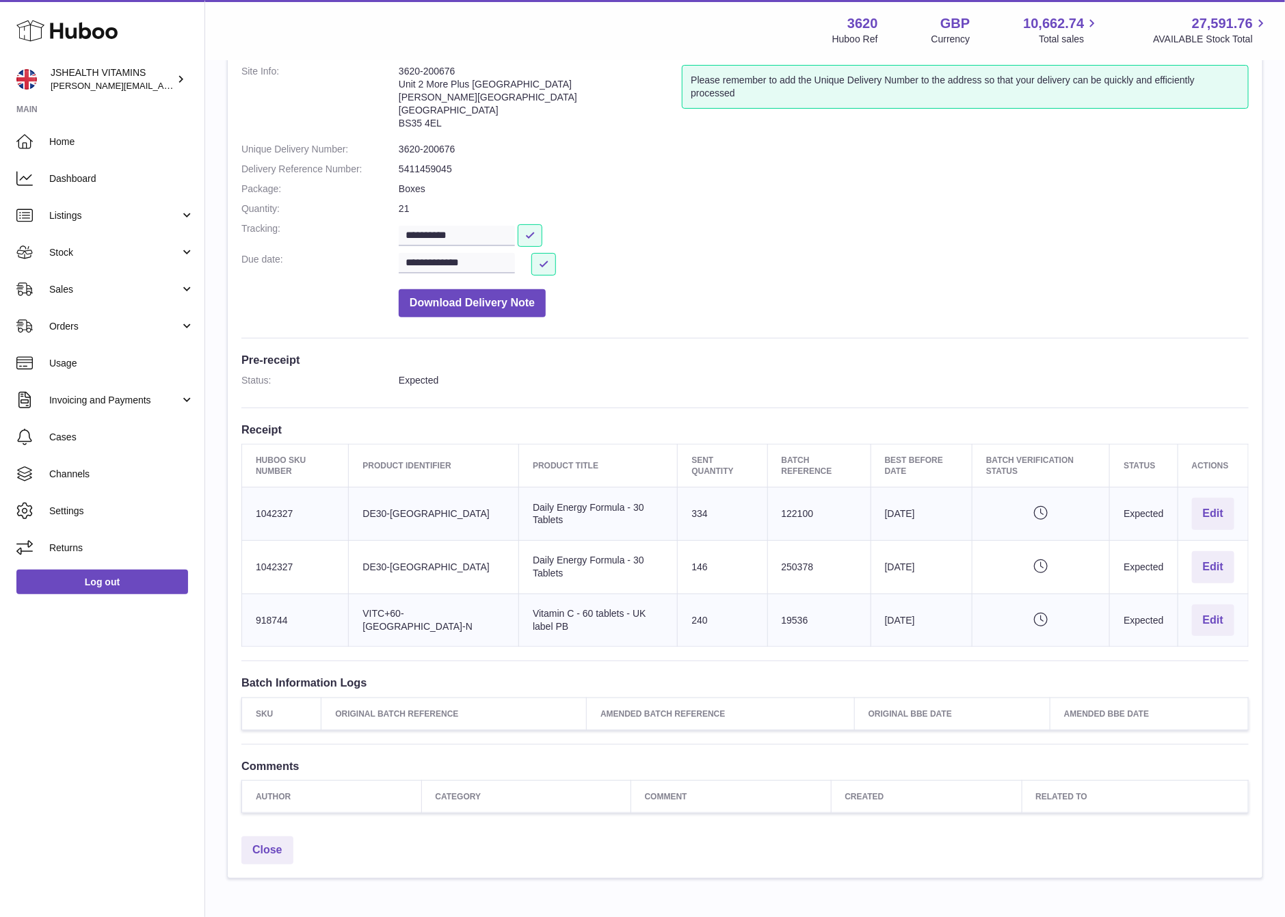
click at [709, 248] on dl "**********" at bounding box center [745, 194] width 1008 height 259
click at [349, 512] on td "Huboo SKU Number 1042327" at bounding box center [295, 514] width 107 height 53
click at [370, 512] on td "Client Identifier DE30-UK" at bounding box center [434, 514] width 170 height 53
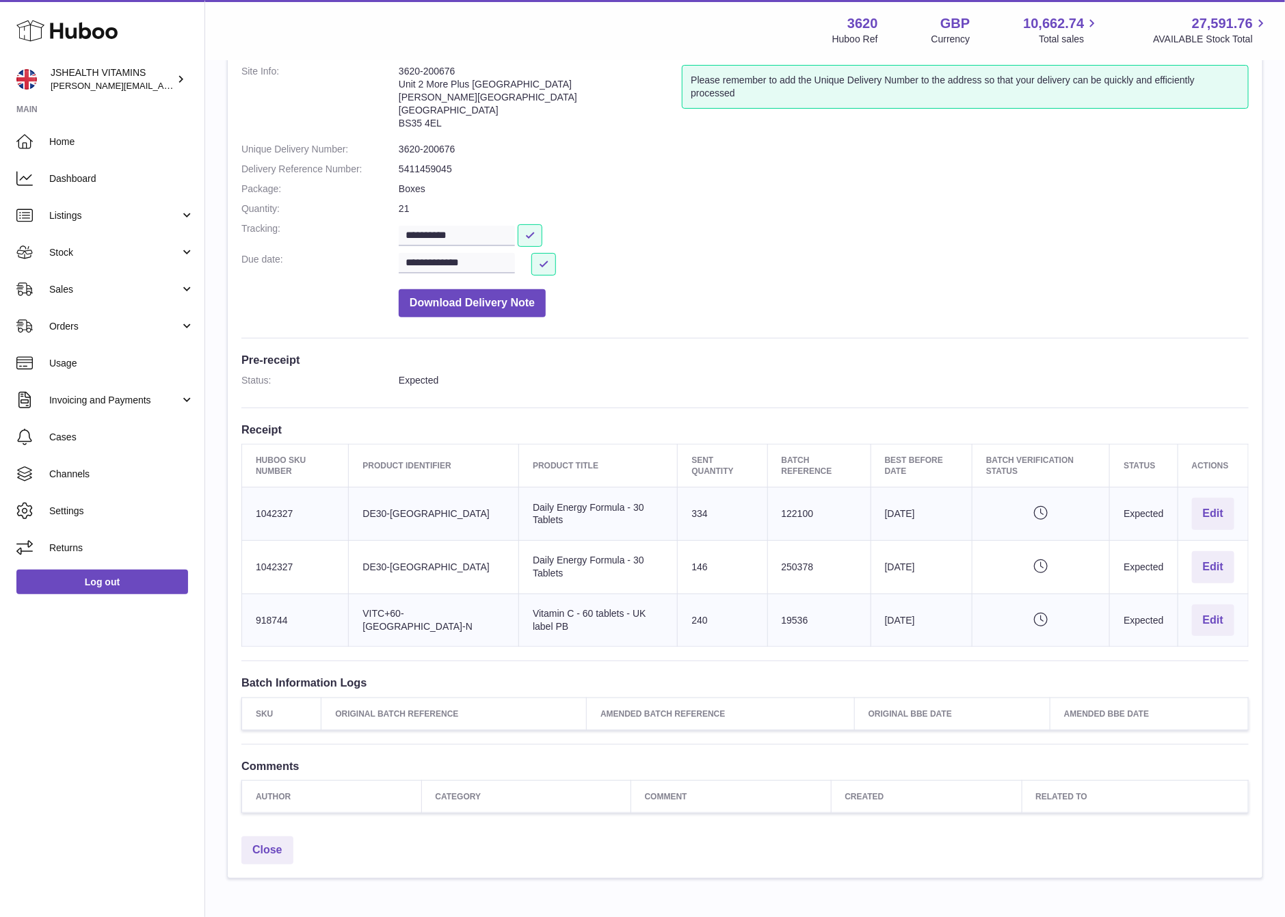
click at [370, 512] on td "Client Identifier DE30-UK" at bounding box center [434, 514] width 170 height 53
copy tr "DE30-UK"
click at [395, 571] on td "Client Identifier DE30-UK" at bounding box center [434, 566] width 170 height 53
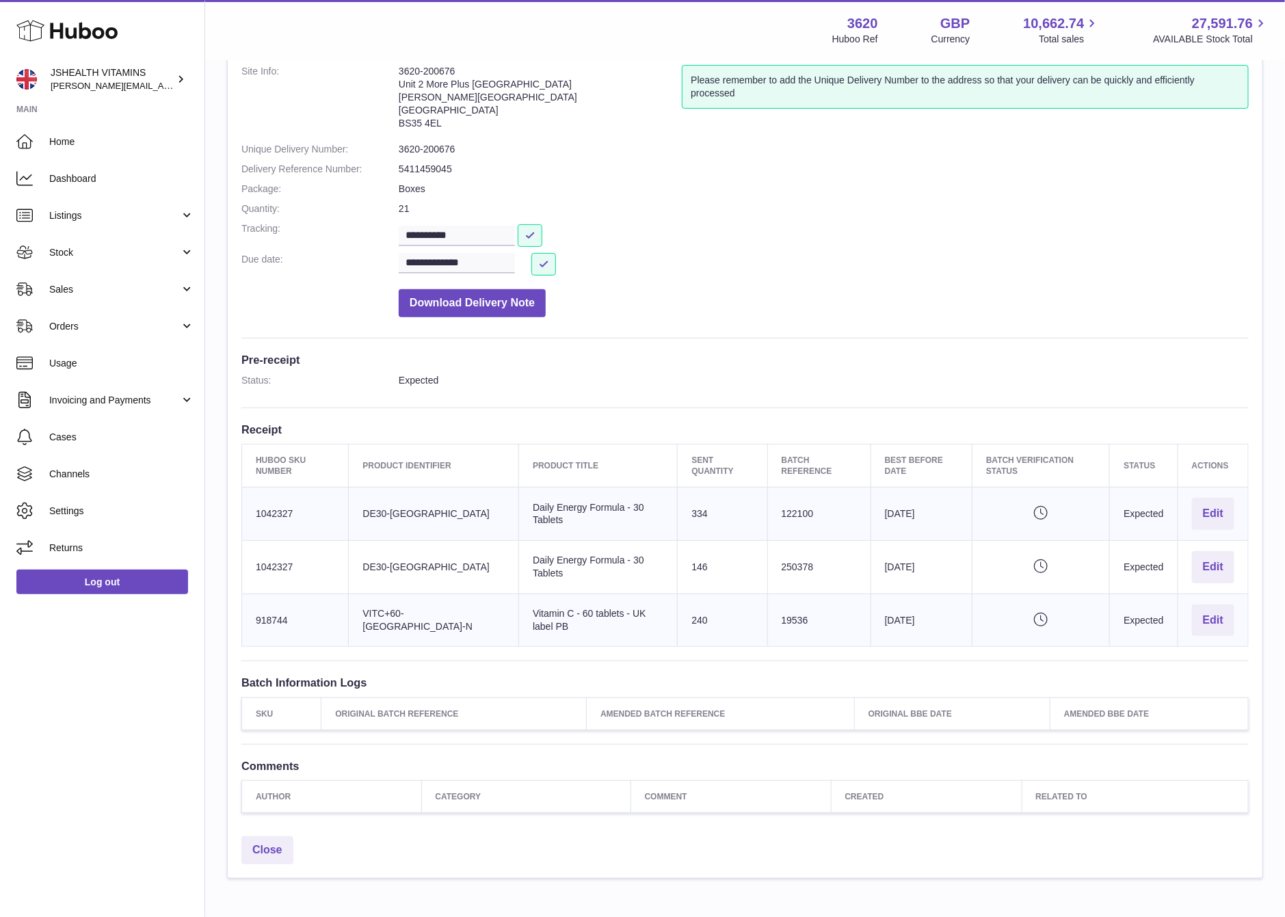
click at [395, 593] on td "Client Identifier DE30-UK" at bounding box center [434, 566] width 170 height 53
click at [391, 625] on td "Client Identifier VITC+60-UK-N" at bounding box center [434, 620] width 170 height 53
copy tr "VITC+60-UK-N"
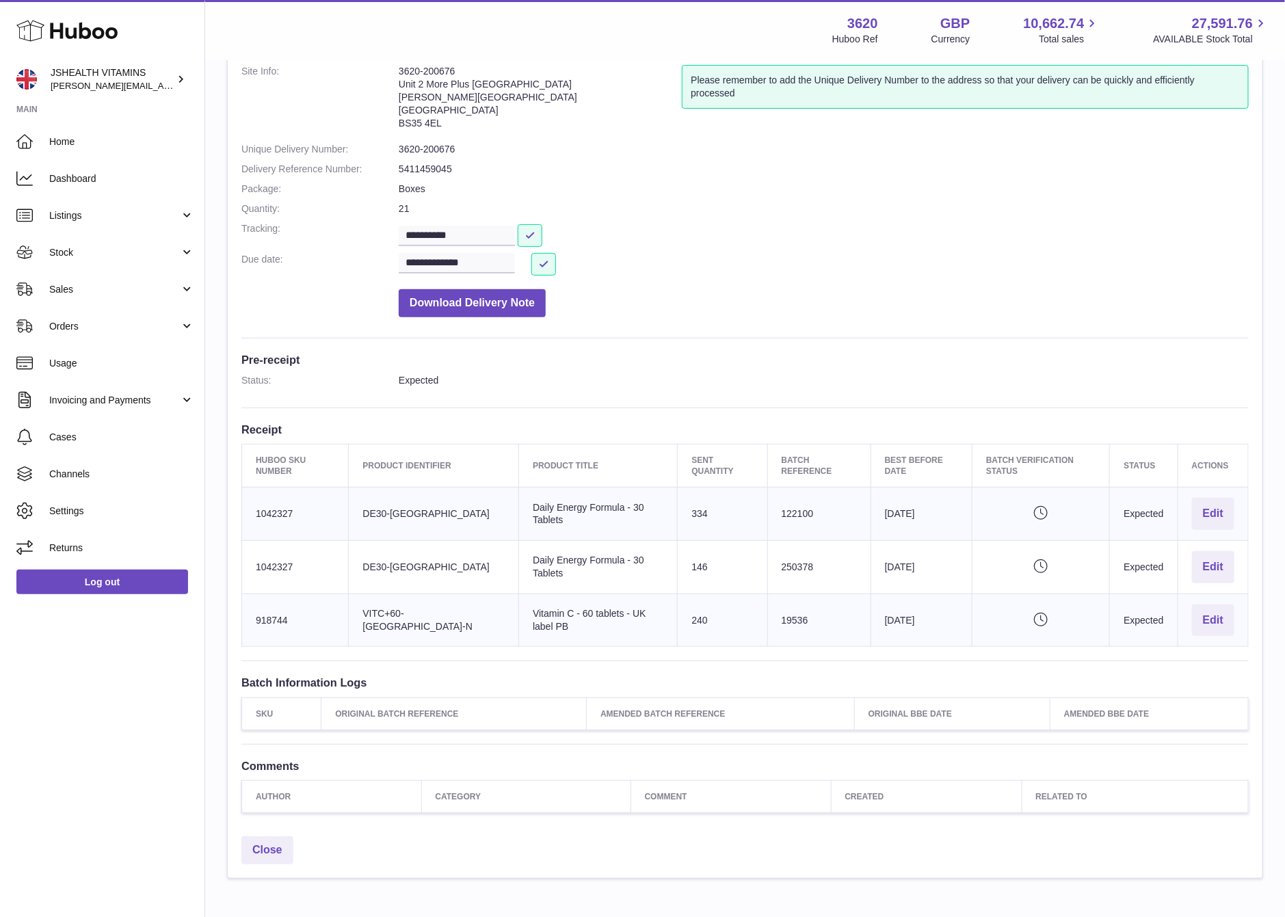
click at [768, 502] on td "Batch Reference 122100" at bounding box center [819, 514] width 103 height 53
copy td "122100"
click at [771, 573] on td "Batch Reference 250378" at bounding box center [819, 566] width 103 height 53
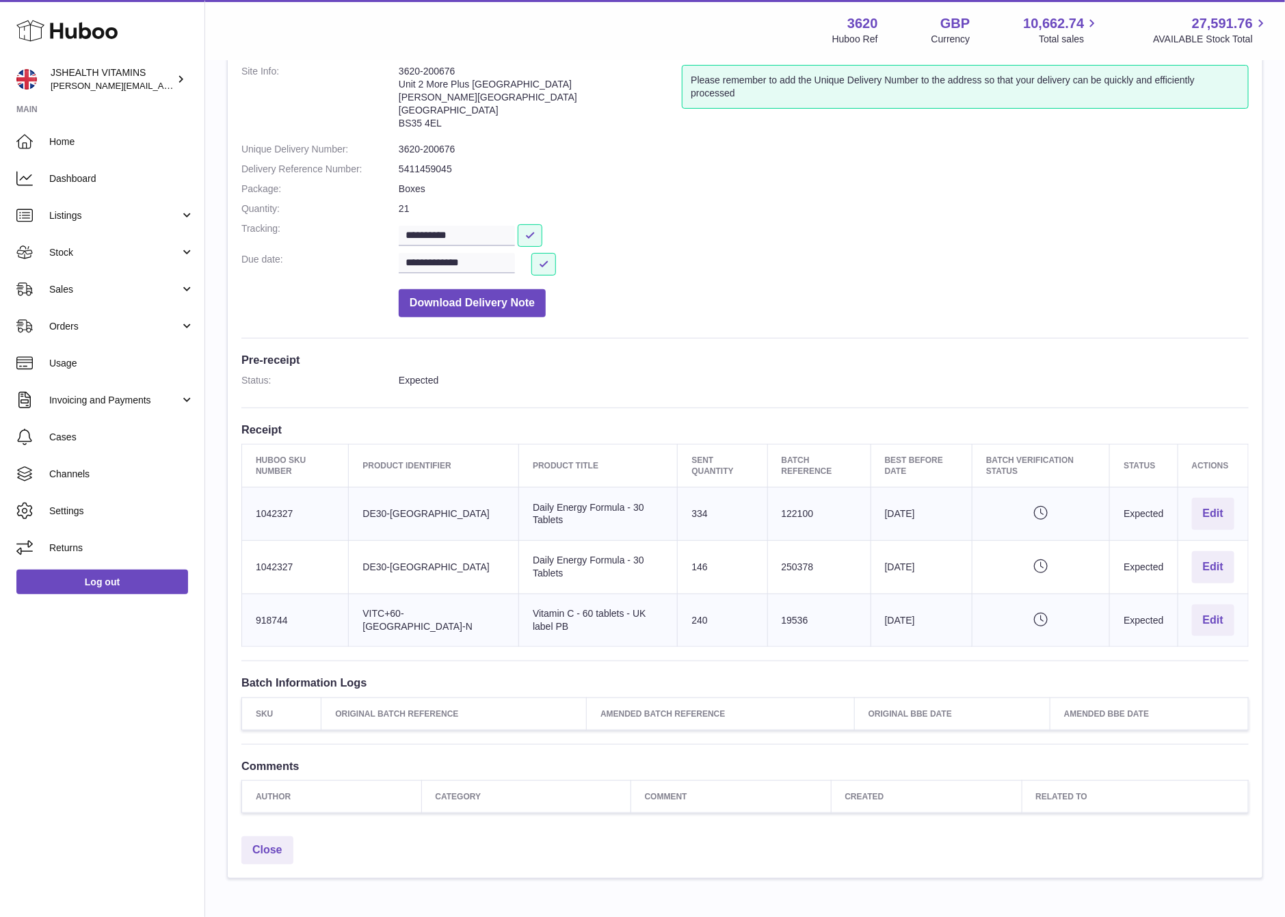
copy td "250378"
click at [768, 616] on td "Batch Reference 19536" at bounding box center [819, 620] width 103 height 53
copy td "19536"
click at [423, 144] on dd "3620-200676" at bounding box center [824, 149] width 850 height 13
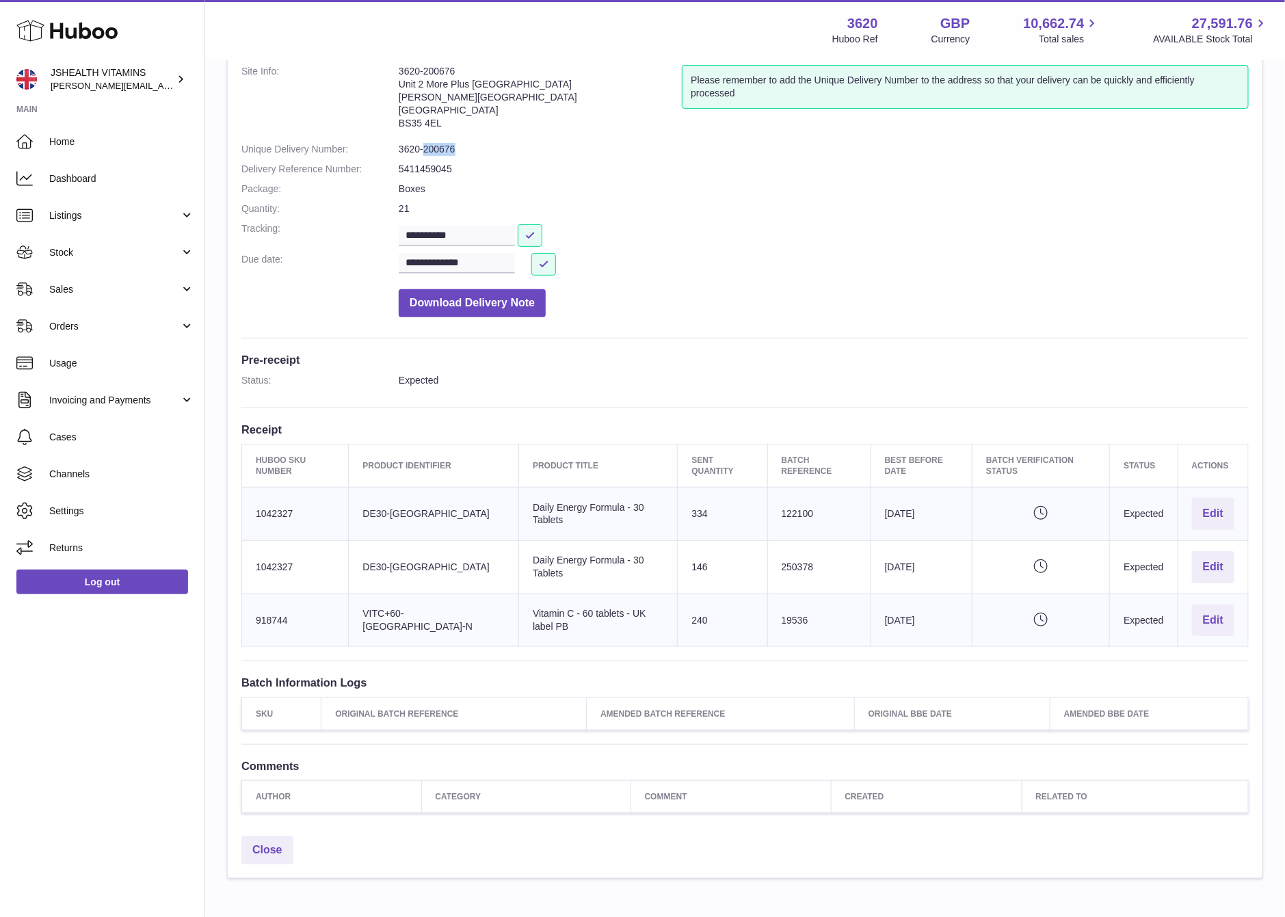
click at [423, 144] on dd "3620-200676" at bounding box center [824, 149] width 850 height 13
copy dl "3620-200676"
click at [1281, 345] on div "**********" at bounding box center [745, 441] width 1080 height 932
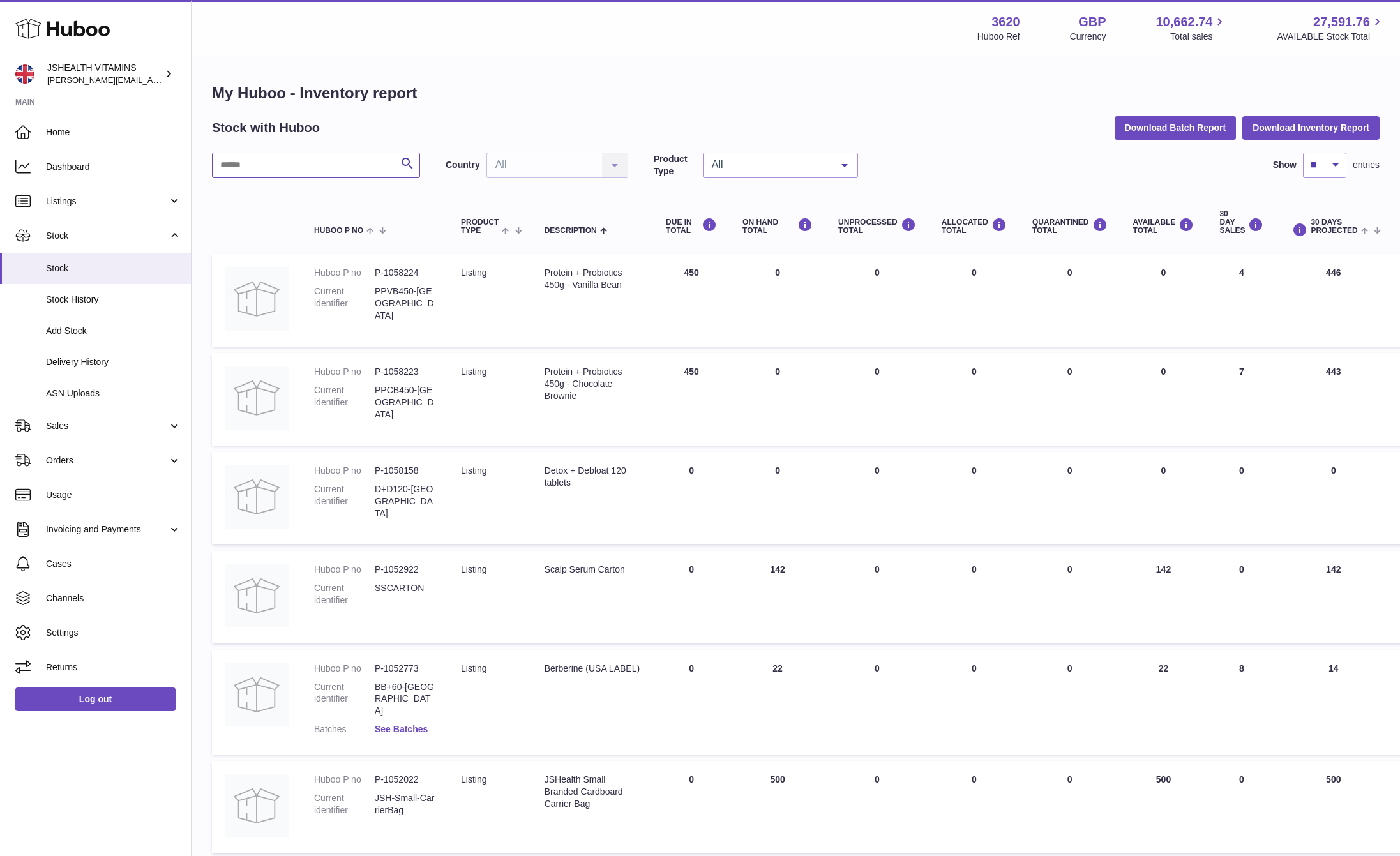
click at [267, 161] on input "text" at bounding box center [315, 164] width 208 height 25
type input "**********"
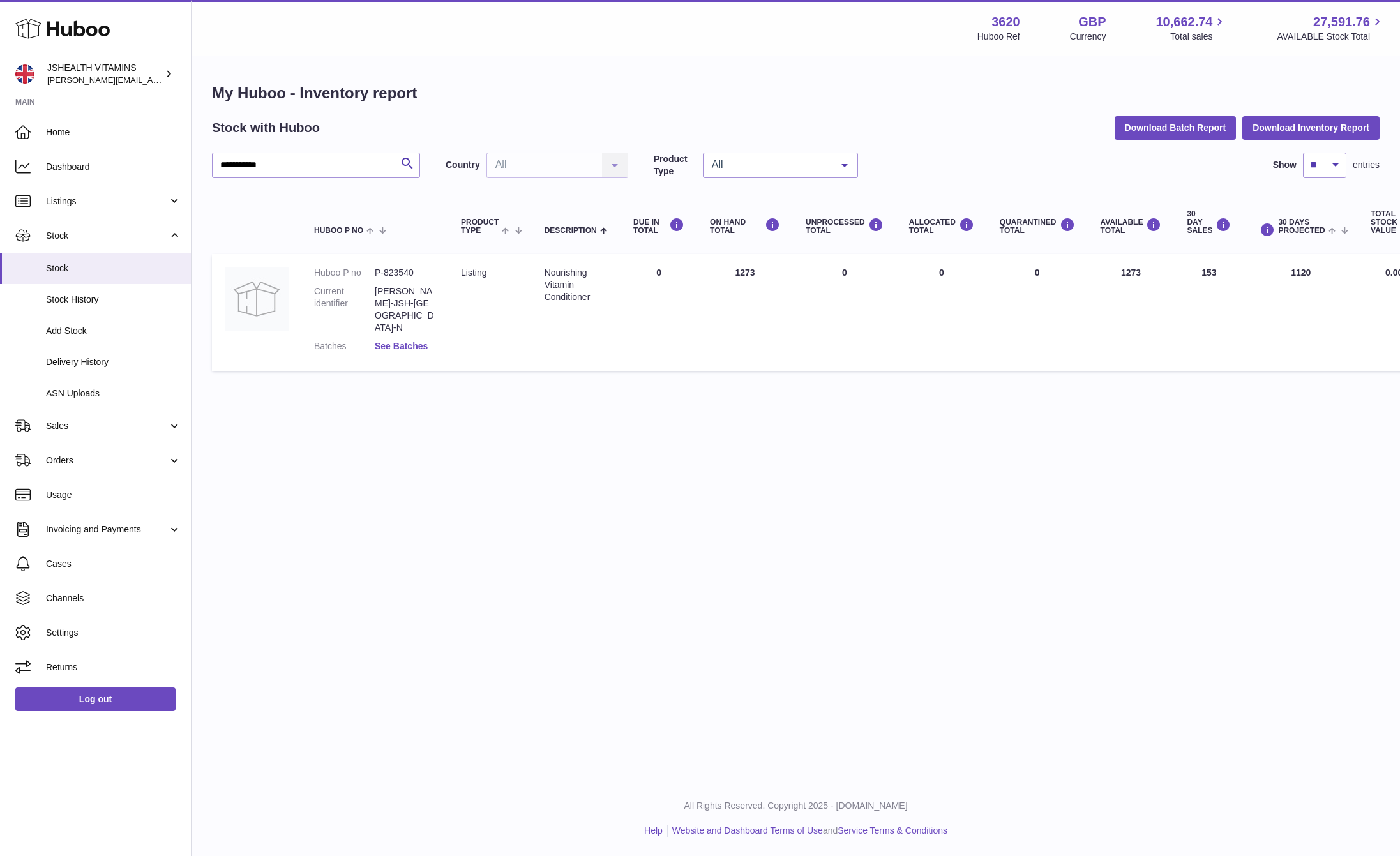
click at [415, 341] on link "See Batches" at bounding box center [401, 345] width 53 height 10
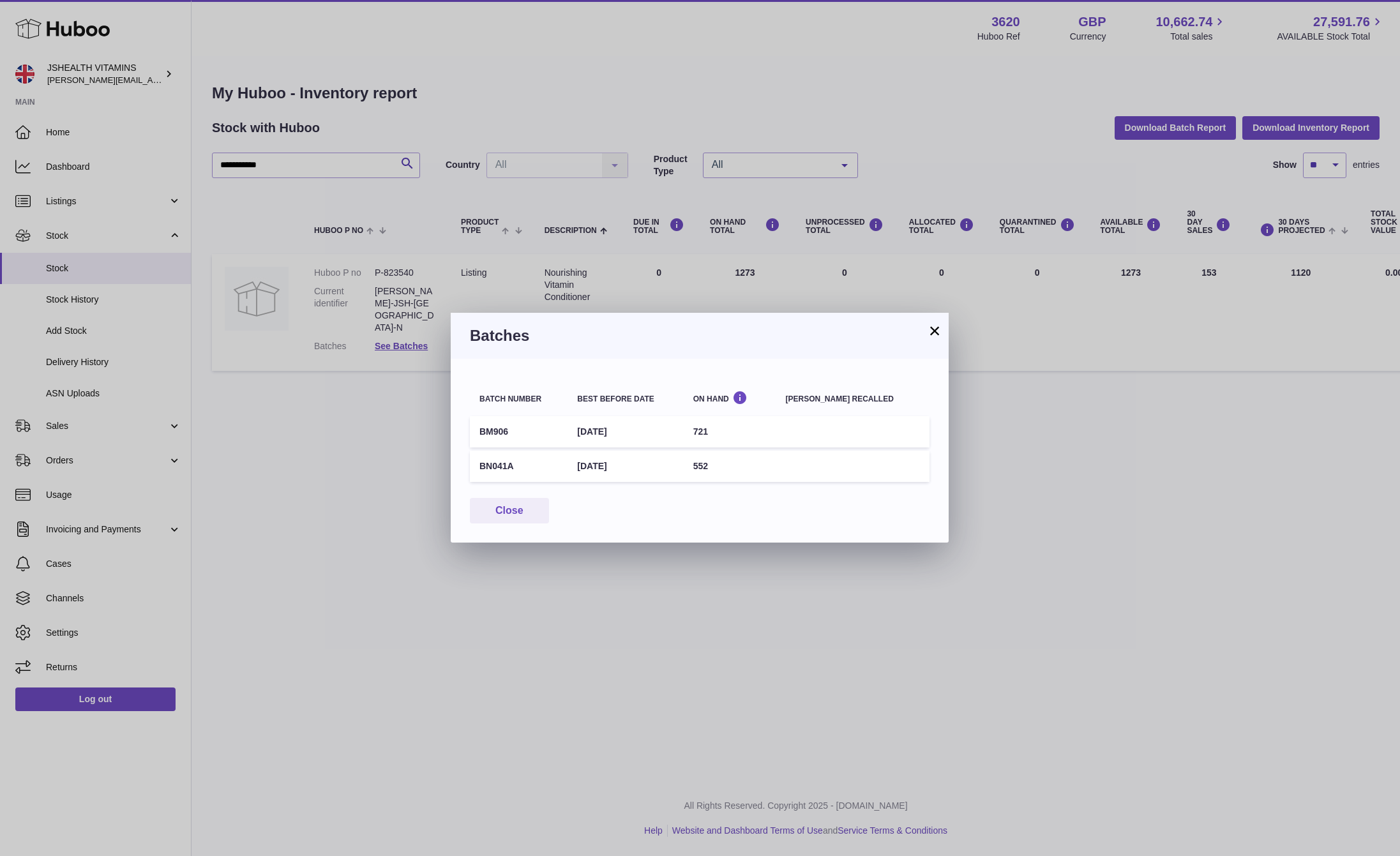
click at [472, 428] on td "BM906" at bounding box center [518, 432] width 98 height 32
copy td "BM906"
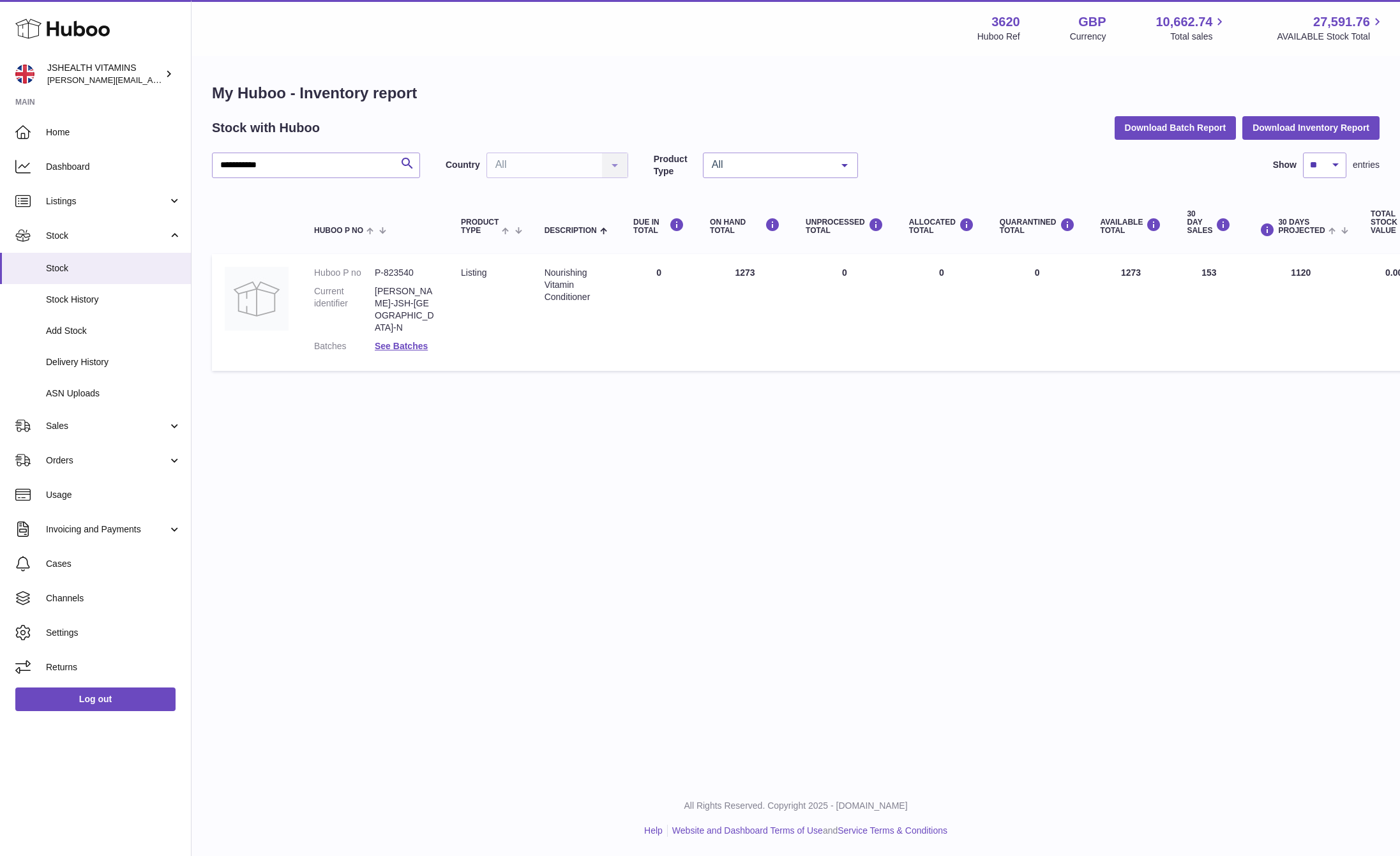
click at [306, 218] on div "× Batches Batch number Best before date On Hand [PERSON_NAME] recalled BM906 [D…" at bounding box center [700, 428] width 1400 height 856
click at [304, 173] on input "**********" at bounding box center [315, 164] width 208 height 25
click at [120, 361] on span "Delivery History" at bounding box center [113, 362] width 135 height 12
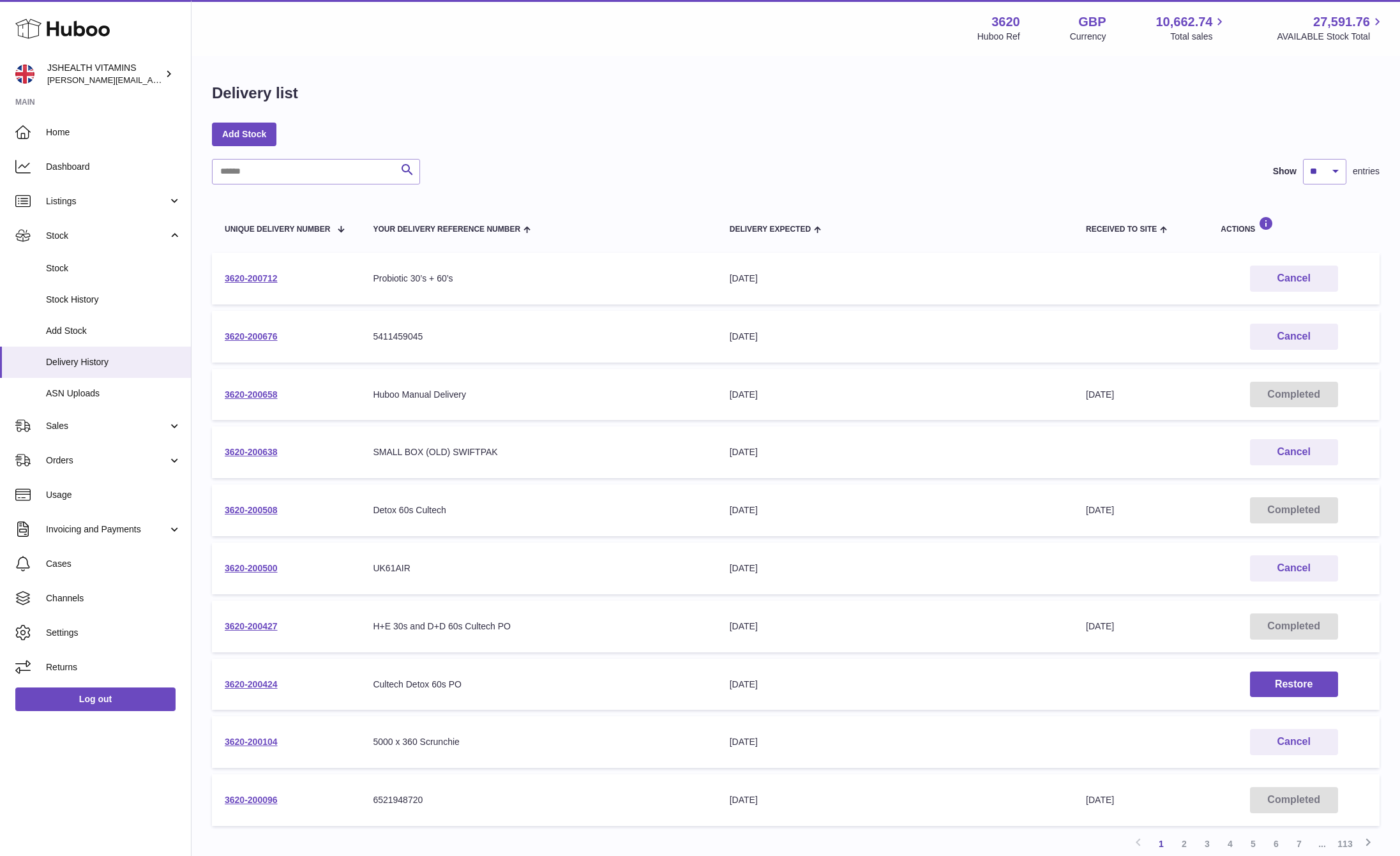
click at [309, 189] on div "Search Show ** ** ** *** entries Unique Delivery Number Your Delivery Reference…" at bounding box center [795, 507] width 1168 height 696
click at [309, 183] on input "text" at bounding box center [315, 171] width 208 height 25
paste input "**********"
type input "**********"
click at [424, 111] on div "**********" at bounding box center [795, 445] width 1209 height 891
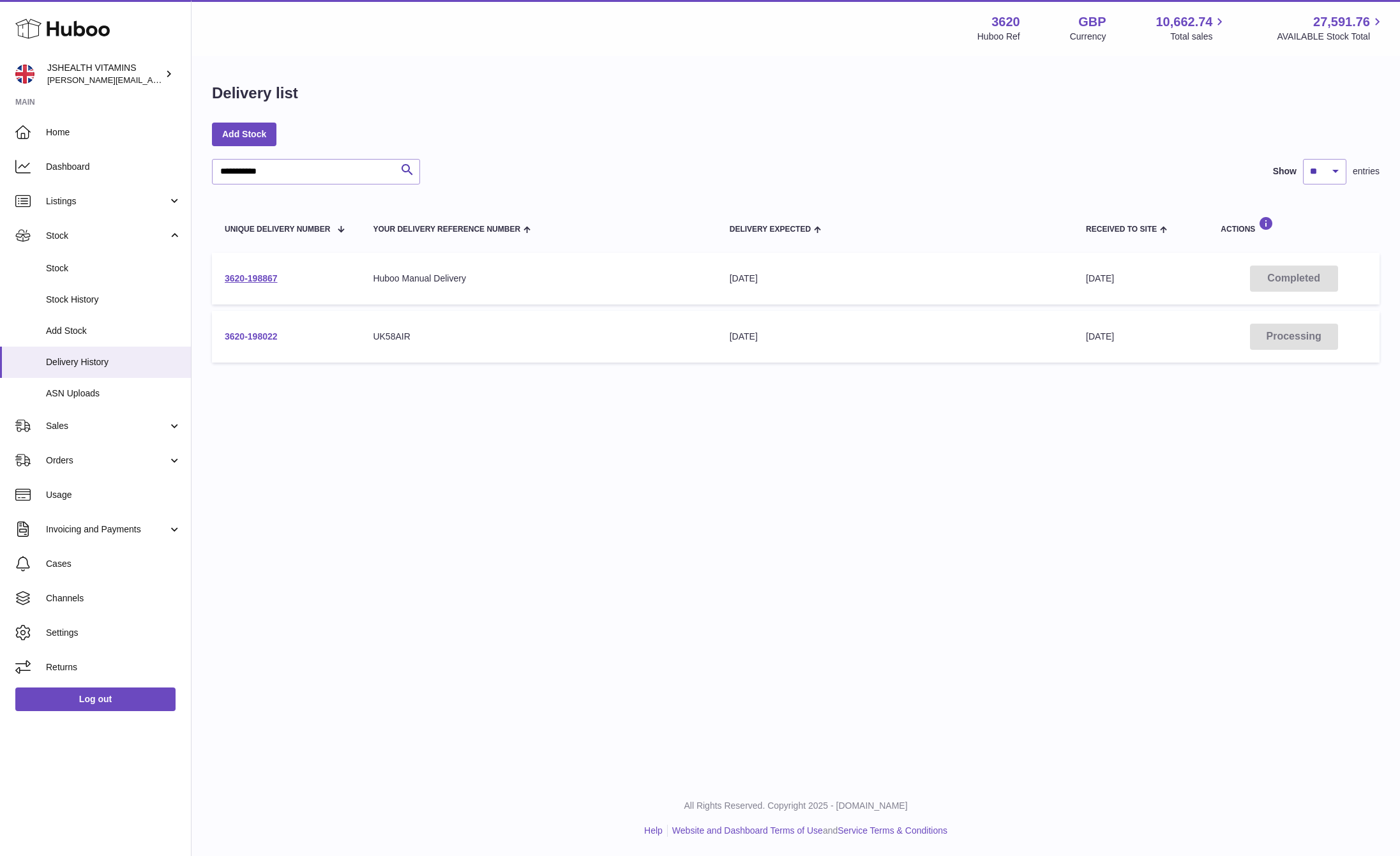
click at [243, 333] on link "3620-198022" at bounding box center [251, 336] width 53 height 10
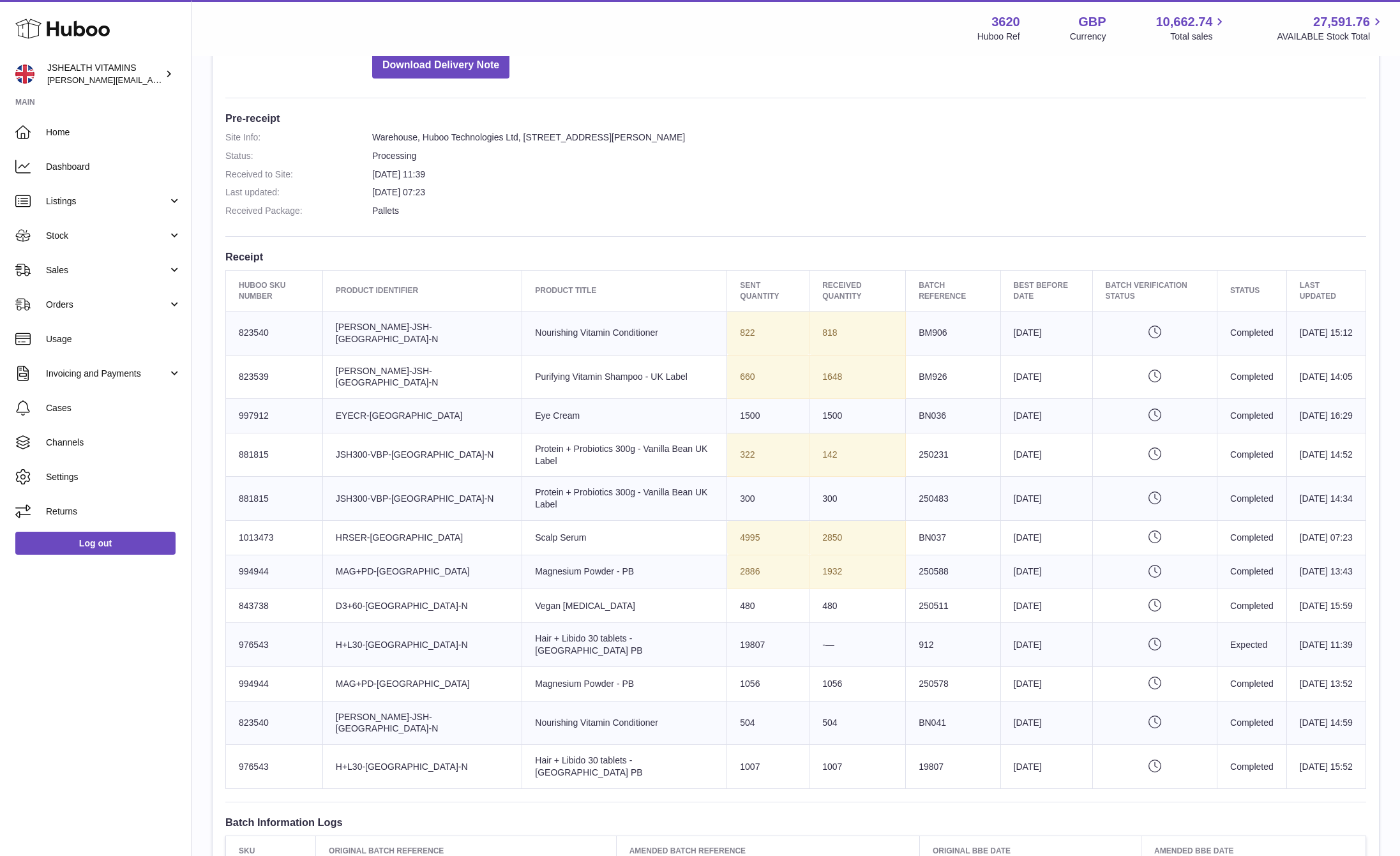
scroll to position [294, 0]
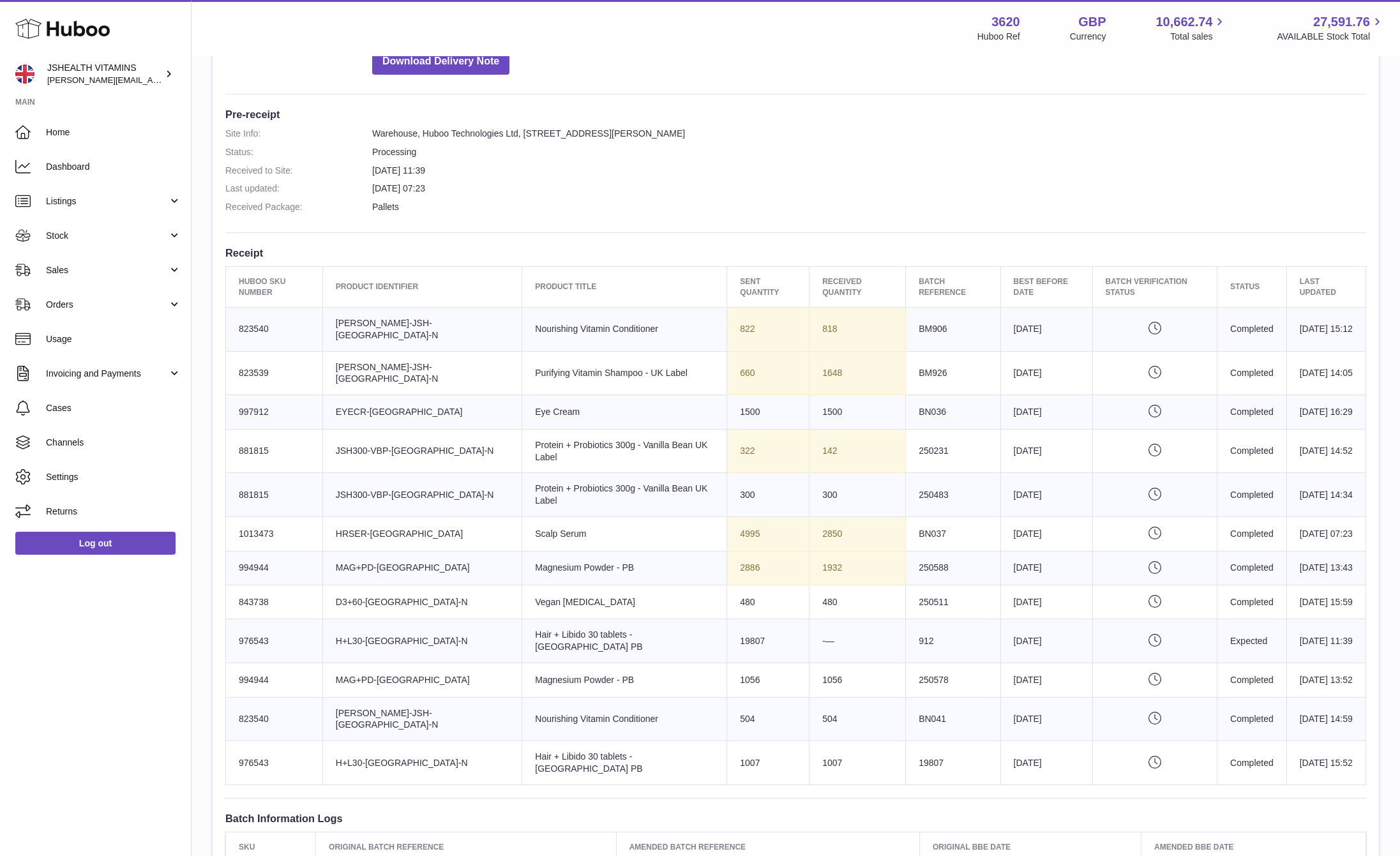
click at [287, 326] on td "Huboo SKU Number 823540" at bounding box center [274, 329] width 97 height 44
click at [392, 326] on td "Client Identifier CONDIT-JSH-UK-N" at bounding box center [421, 329] width 199 height 44
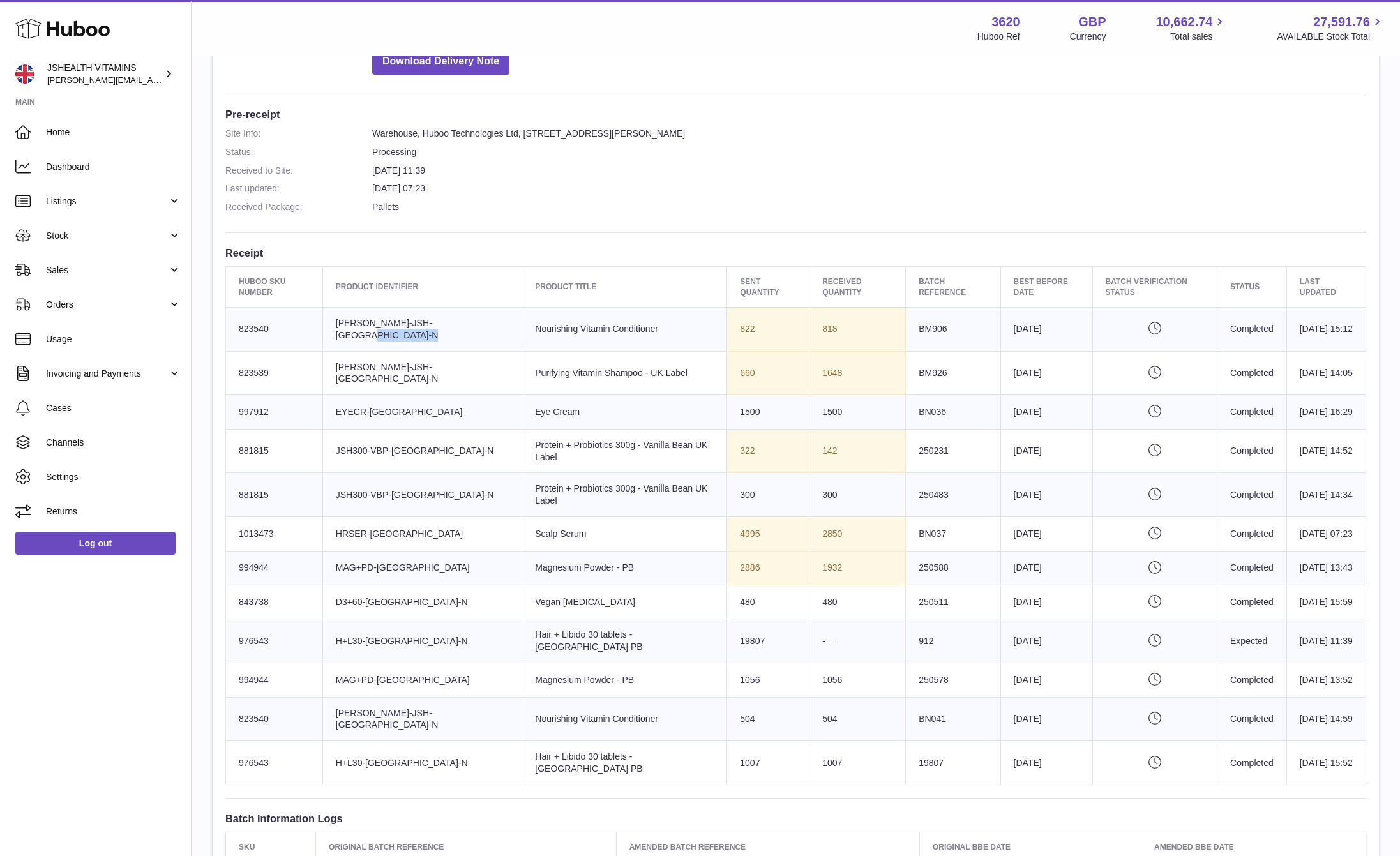
copy tr "CONDIT-JSH-UK-N"
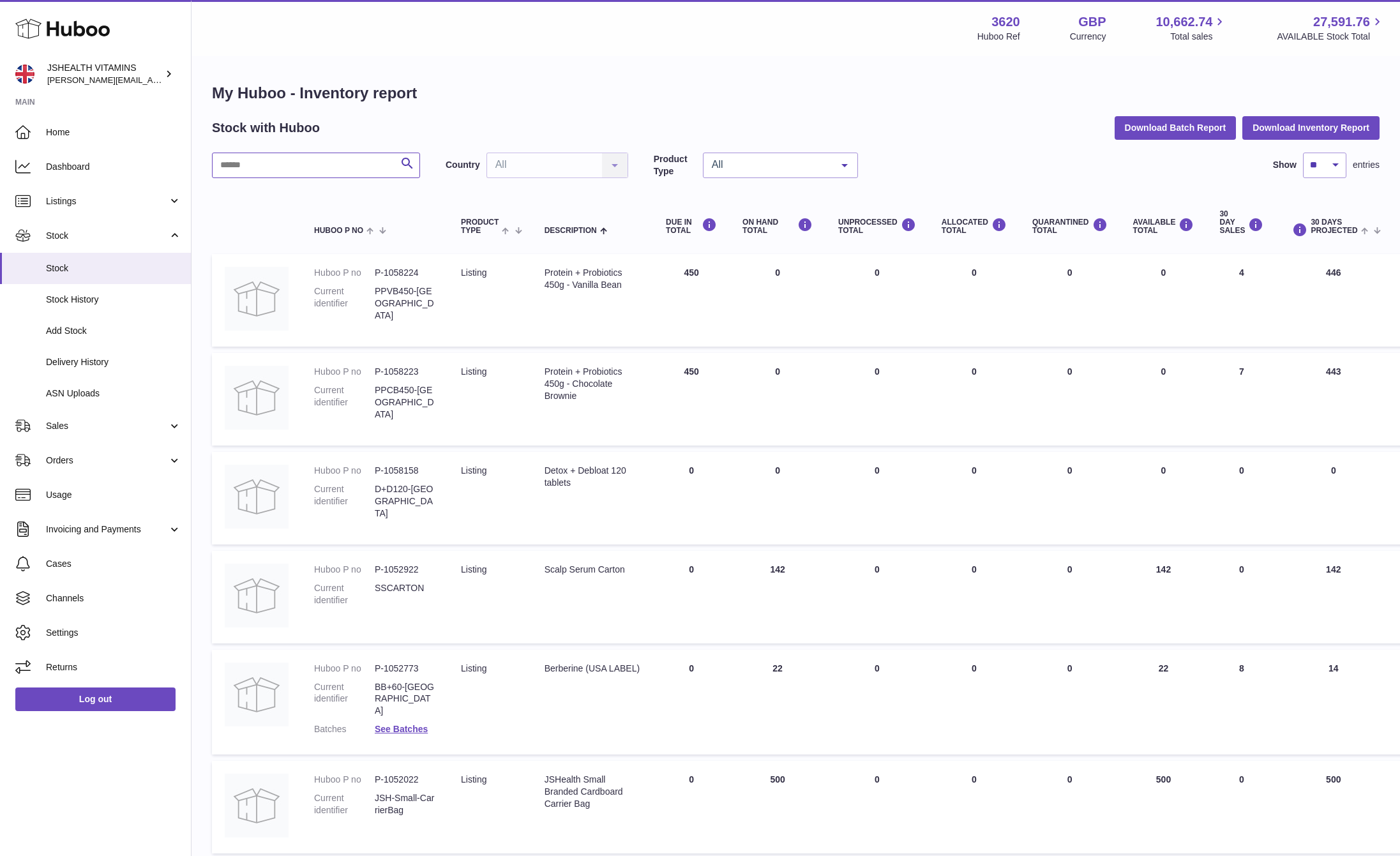
click at [272, 152] on input "text" at bounding box center [315, 164] width 208 height 25
type input "*****"
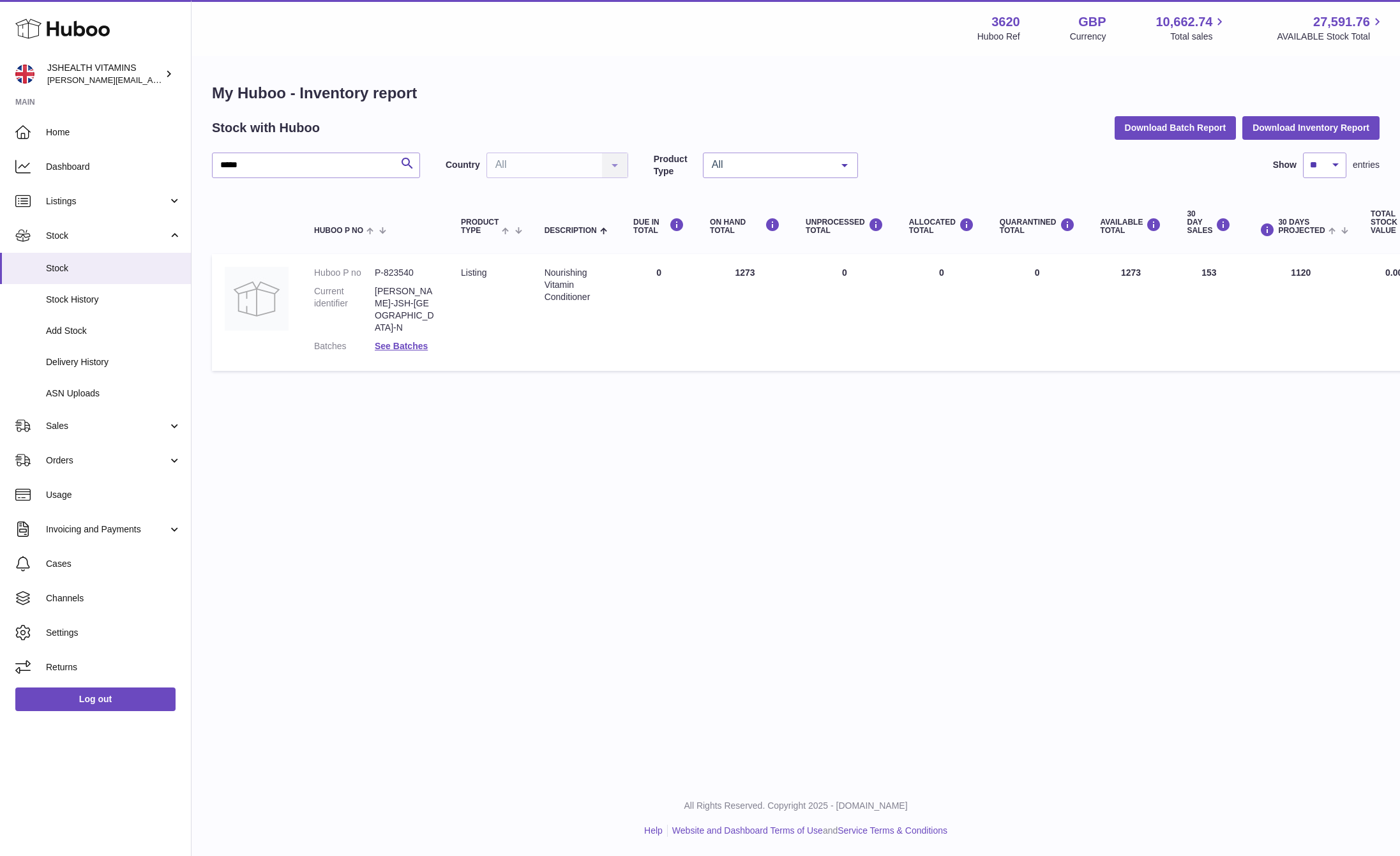
click at [409, 341] on dd "See Batches" at bounding box center [405, 346] width 61 height 12
click at [409, 341] on link "See Batches" at bounding box center [401, 345] width 53 height 10
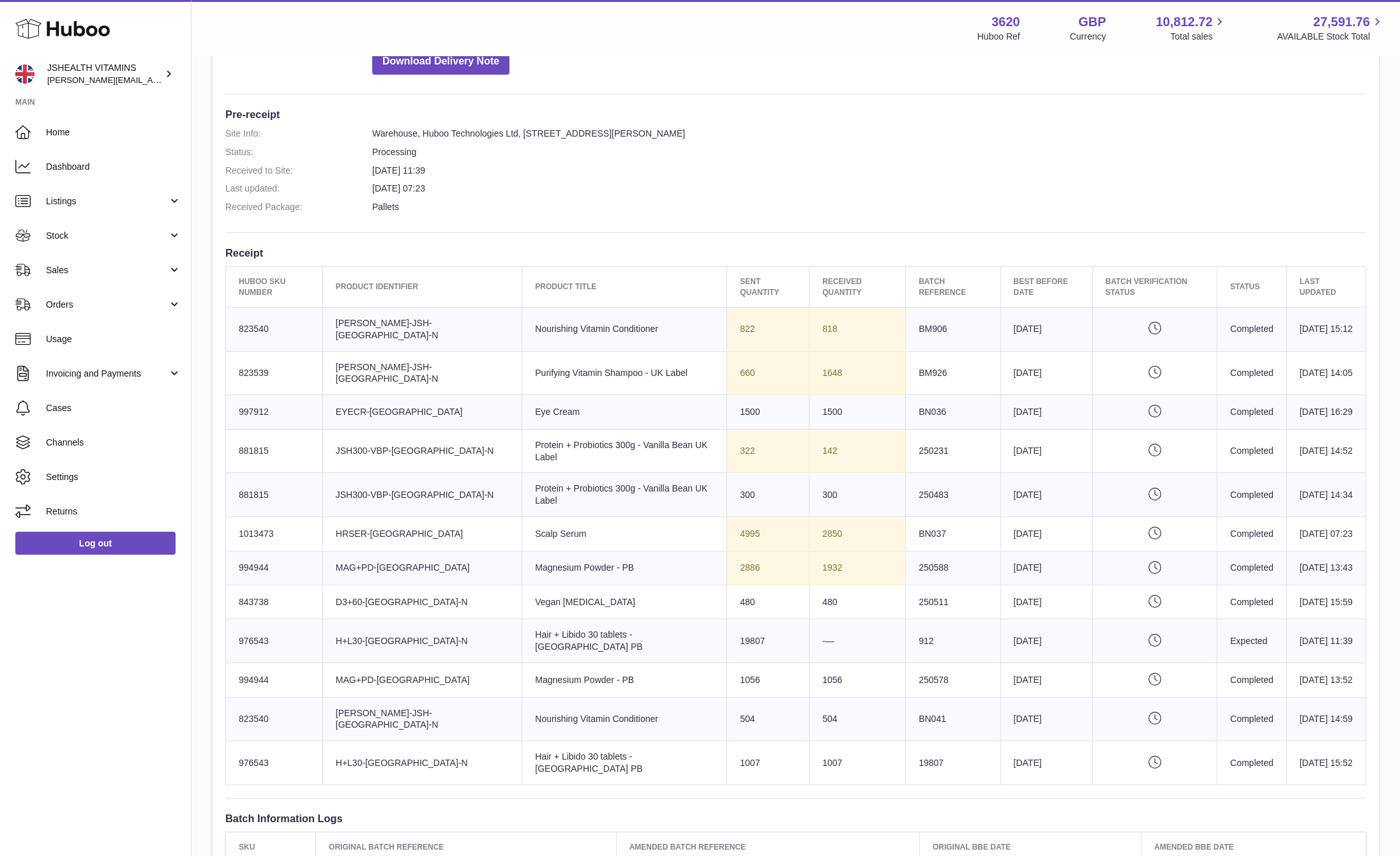
scroll to position [294, 0]
click at [353, 316] on td "Client Identifier [PERSON_NAME]-JSH-[GEOGRAPHIC_DATA]-N" at bounding box center [421, 329] width 199 height 44
click at [353, 316] on td "Client Identifier CONDIT-JSH-UK-N" at bounding box center [421, 329] width 199 height 44
copy tr "CONDIT-JSH-UK-N"
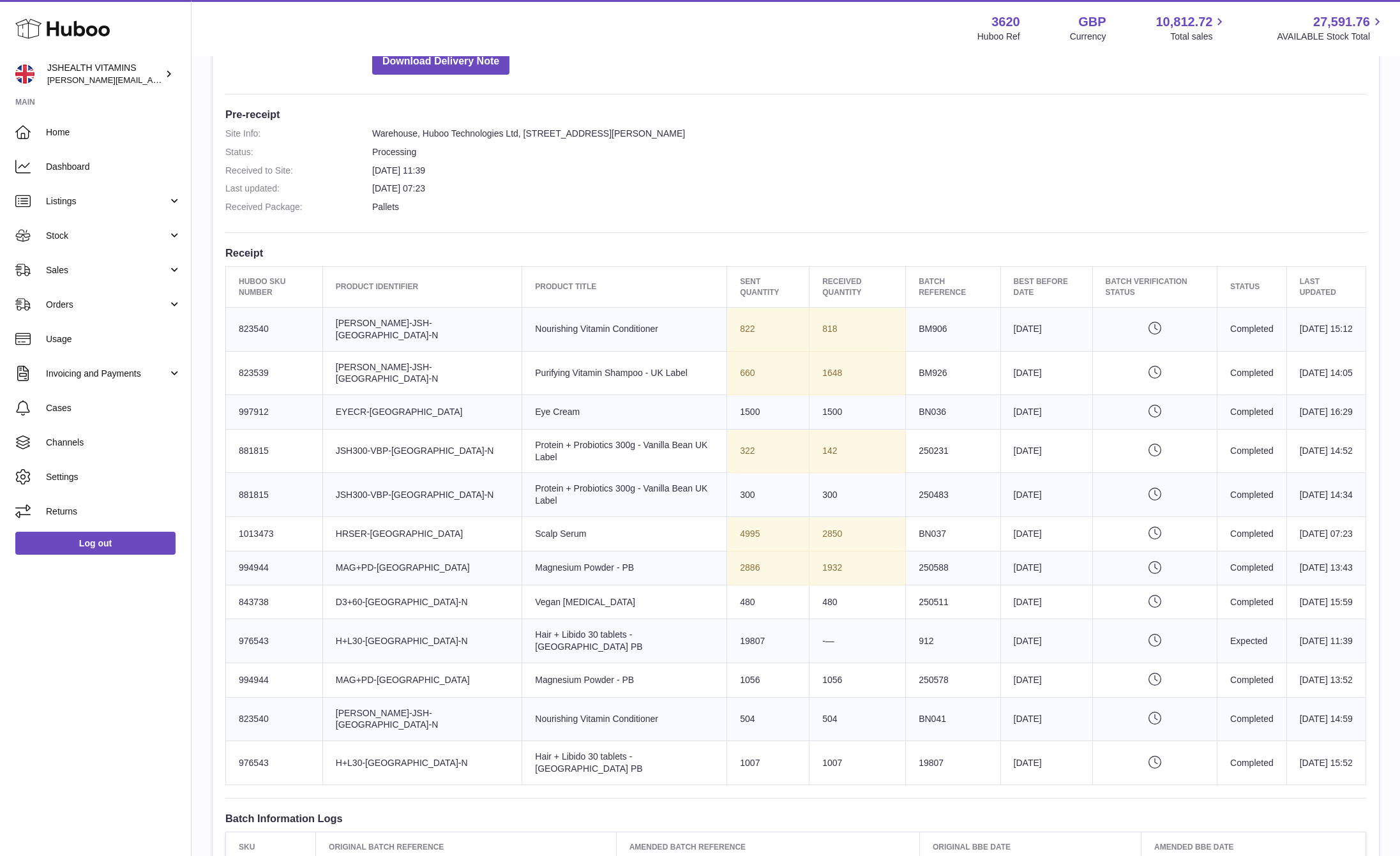
click at [906, 322] on td "Batch Reference BM906" at bounding box center [953, 329] width 94 height 44
copy td "BM906"
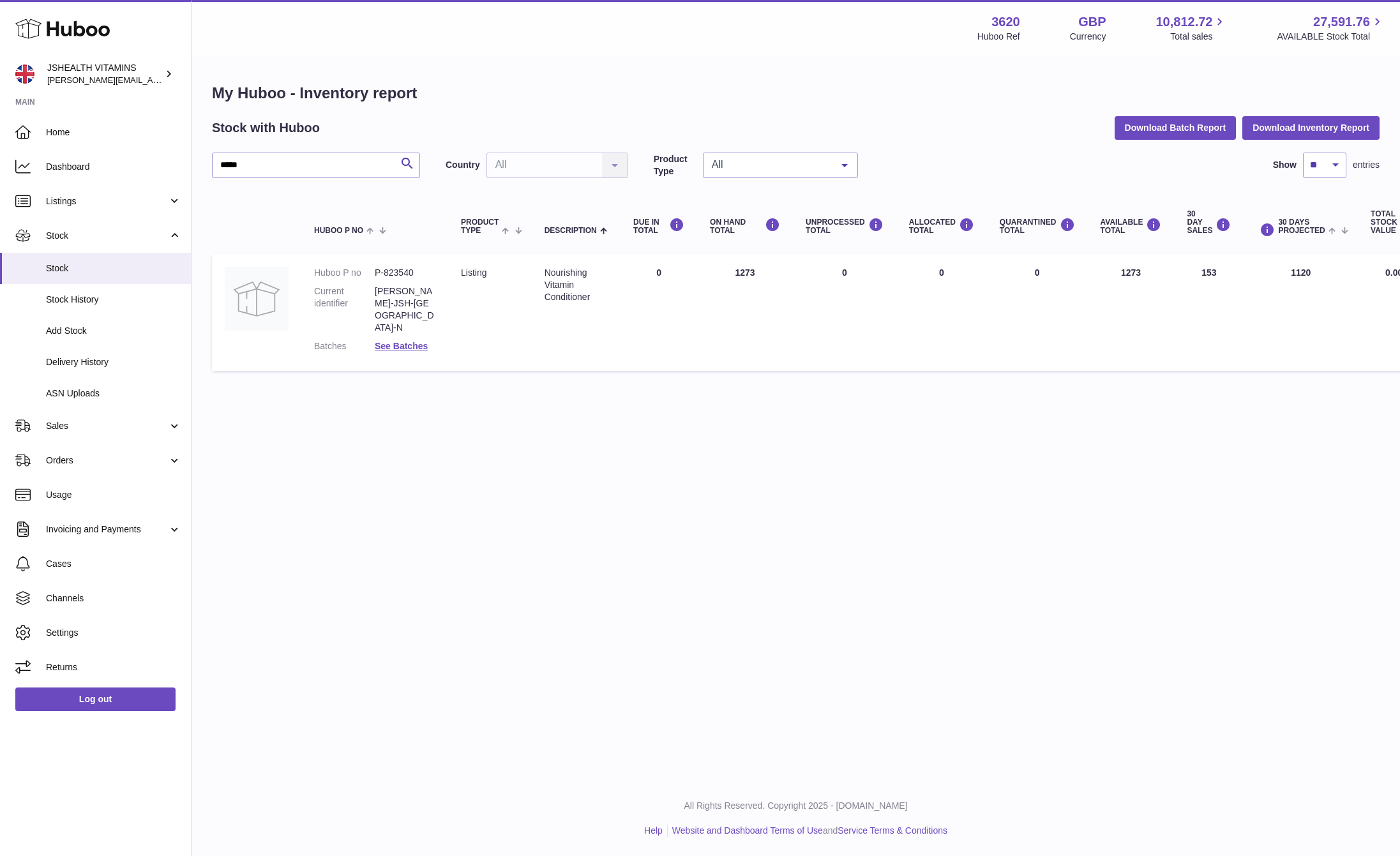
click at [405, 309] on dl "Huboo P no P-823540 Current identifier CONDIT-JSH-UK-N Batches See Batches" at bounding box center [375, 313] width 121 height 91
click at [397, 341] on link "See Batches" at bounding box center [401, 345] width 53 height 10
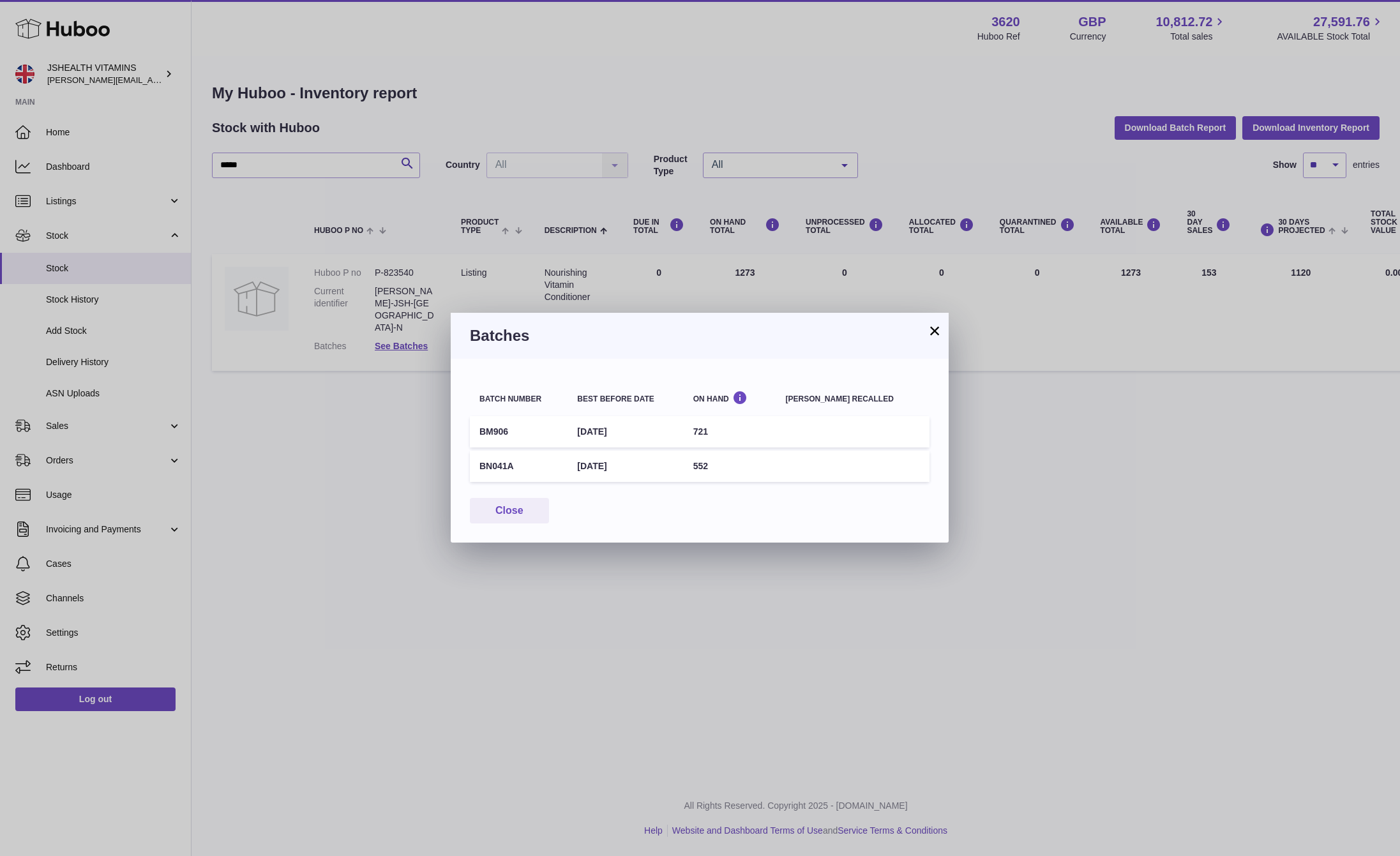
click at [1295, 548] on div "× Batches Batch number Best before date On Hand Batch recalled BM906 31st Mar 2…" at bounding box center [700, 428] width 1400 height 856
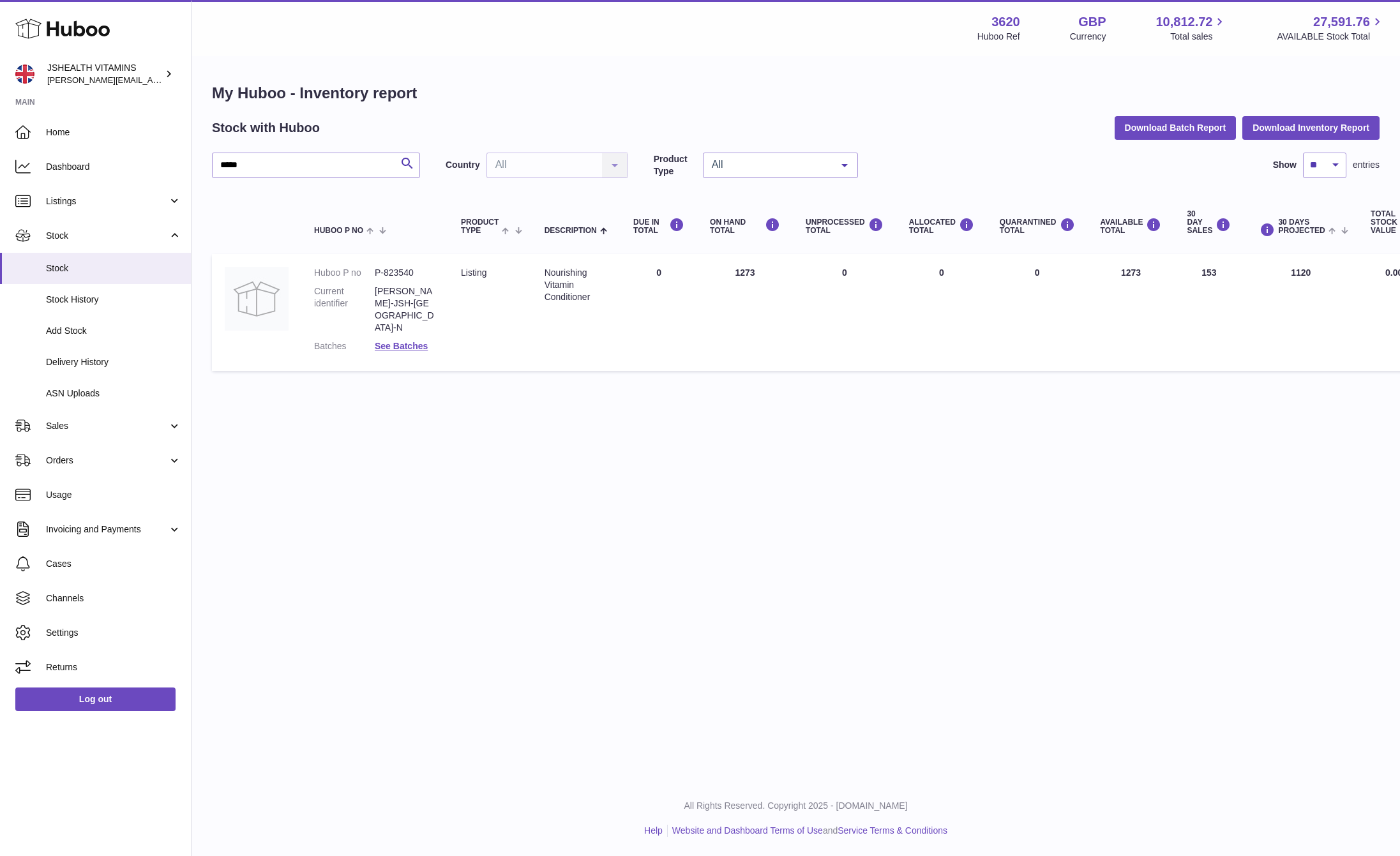
click at [421, 311] on dl "Huboo P no P-823540 Current identifier CONDIT-JSH-UK-N Batches See Batches" at bounding box center [375, 313] width 121 height 91
click at [414, 341] on link "See Batches" at bounding box center [401, 345] width 53 height 10
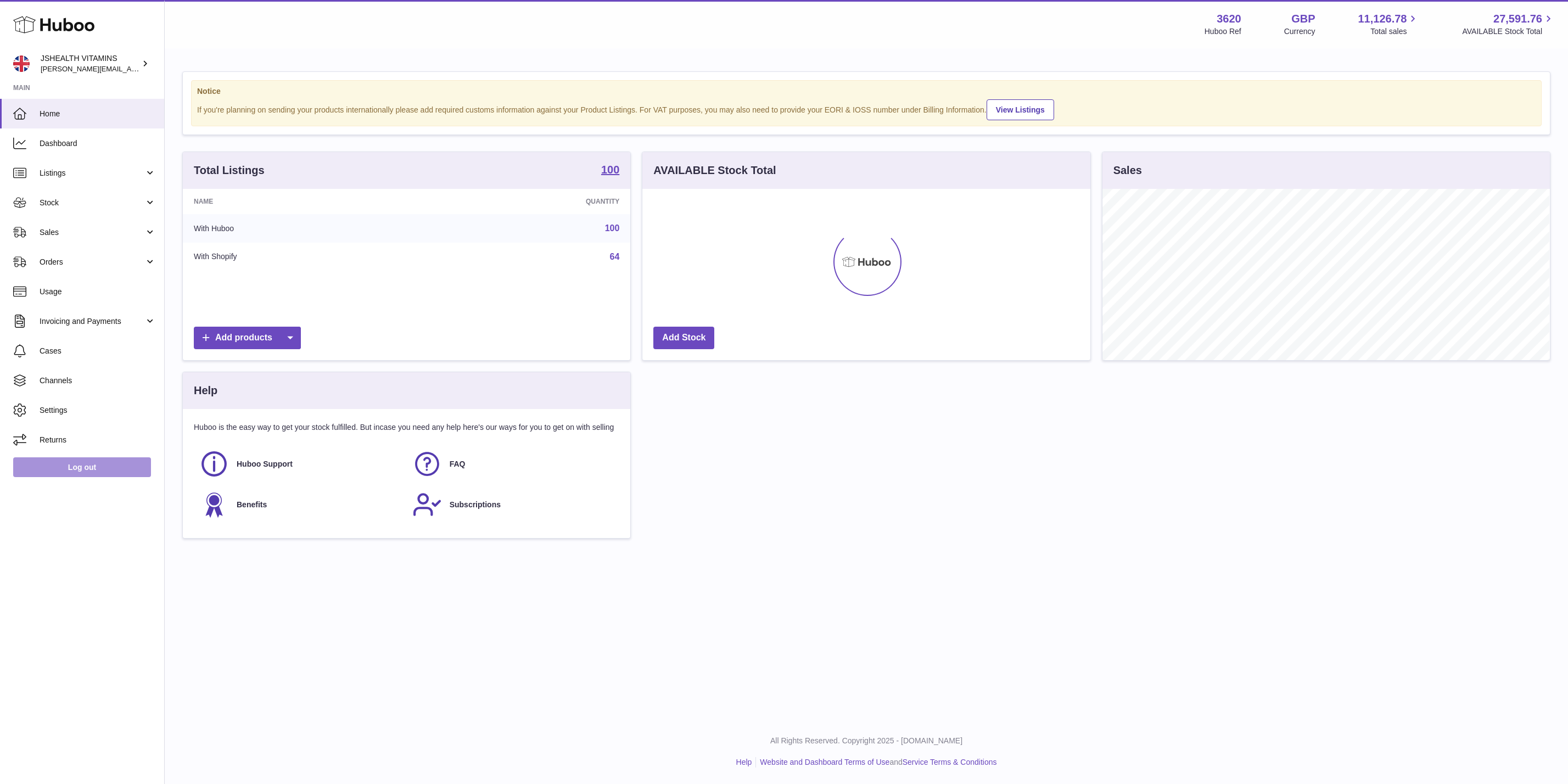
click at [92, 459] on link "Log out" at bounding box center [82, 467] width 138 height 20
